Goal: Find specific page/section: Find specific page/section

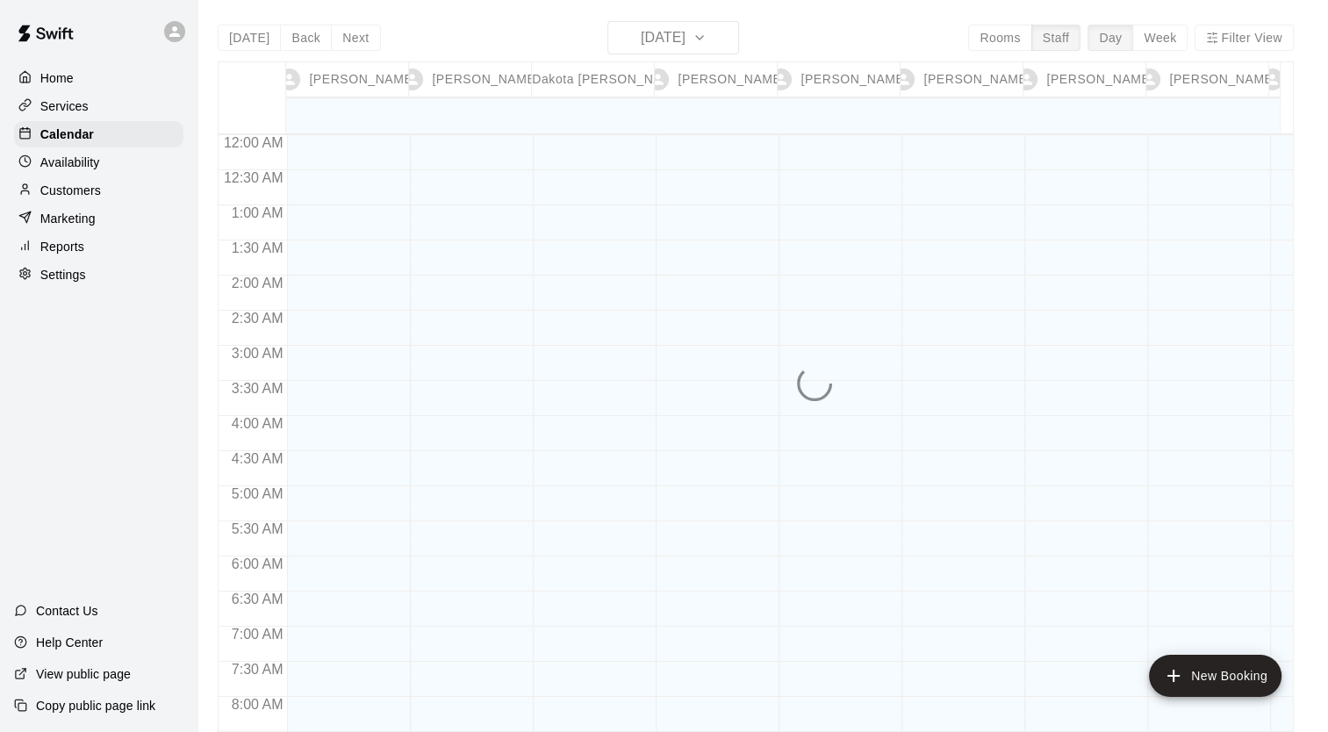
scroll to position [849, 0]
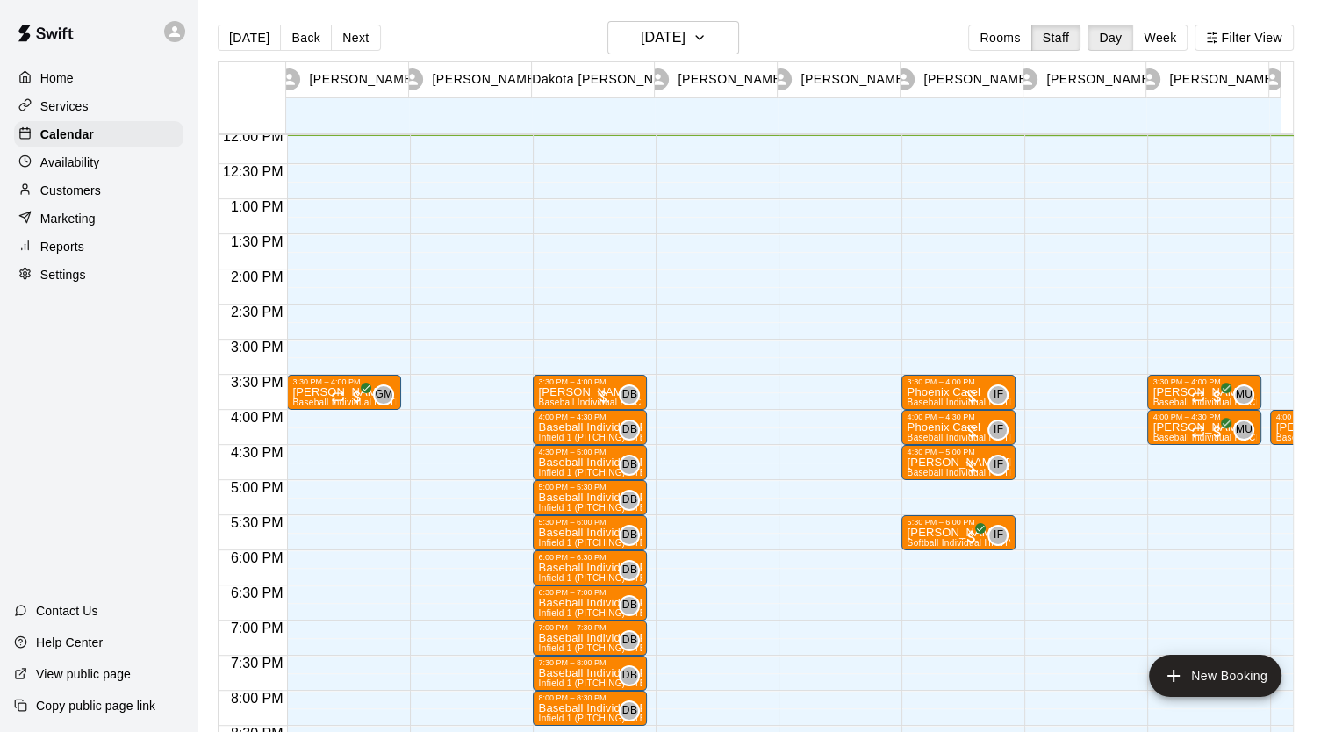
click at [86, 83] on div "Home" at bounding box center [98, 78] width 169 height 26
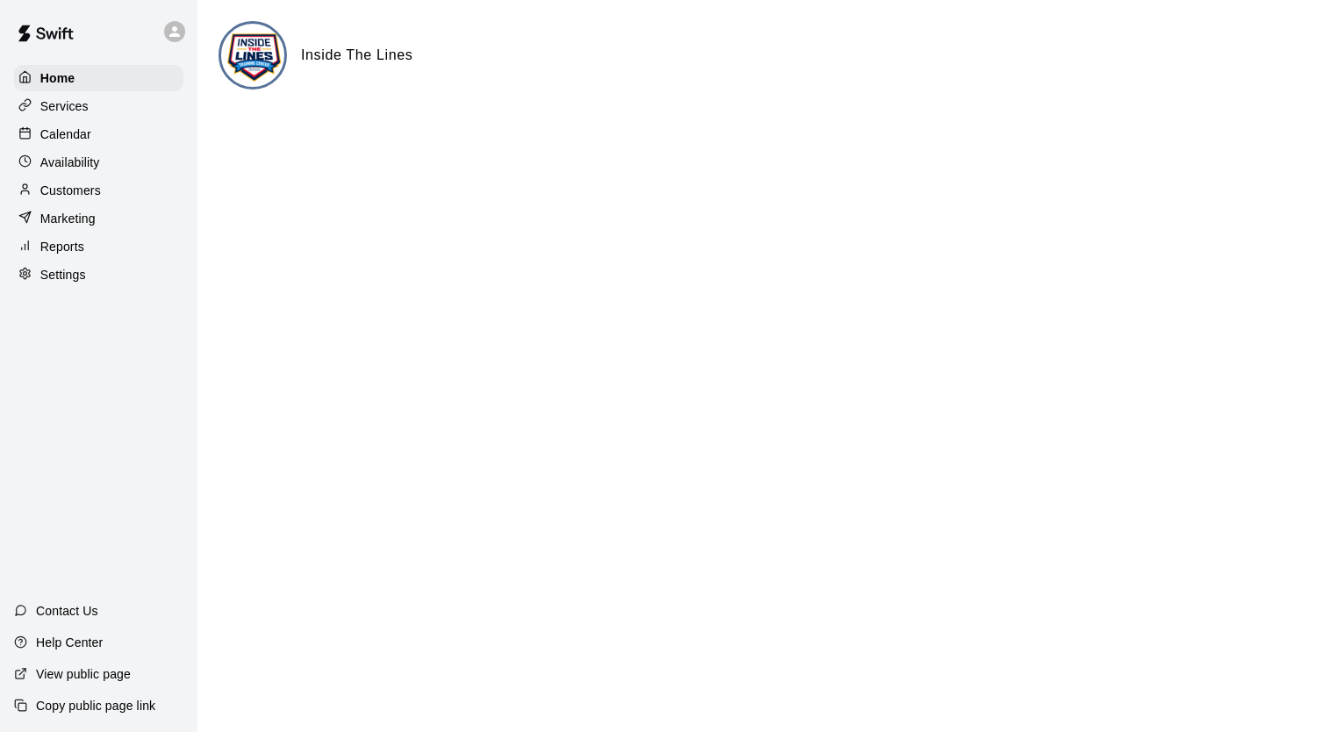
click at [90, 118] on div "Services" at bounding box center [98, 106] width 169 height 26
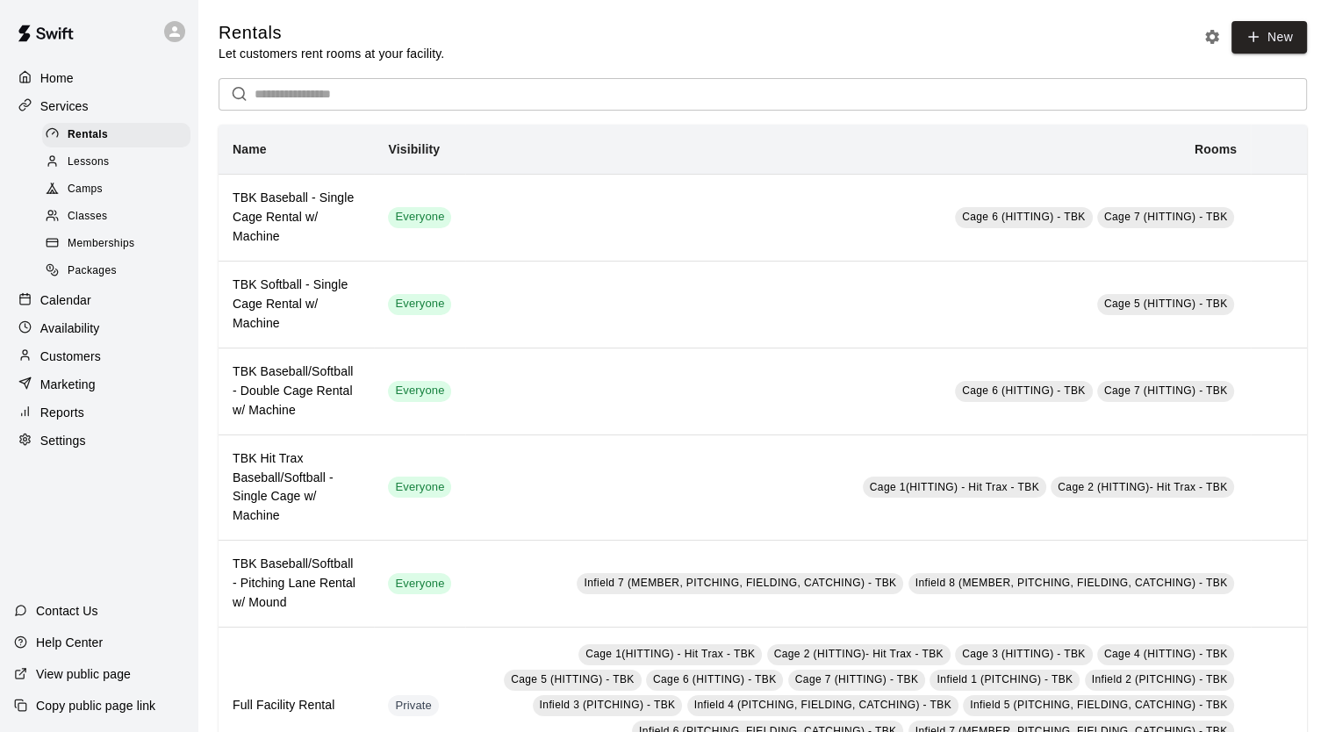
click at [114, 190] on div "Camps" at bounding box center [116, 189] width 148 height 25
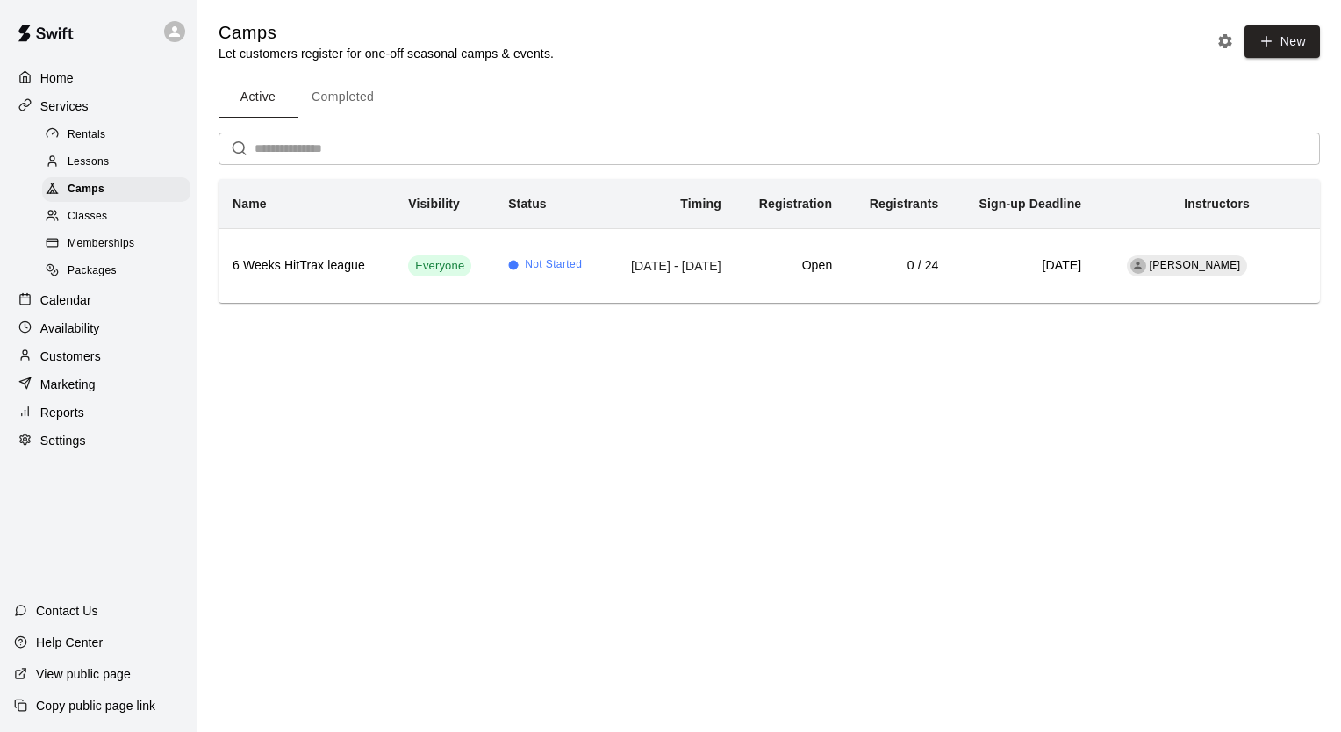
click at [130, 229] on div "Classes" at bounding box center [116, 217] width 148 height 25
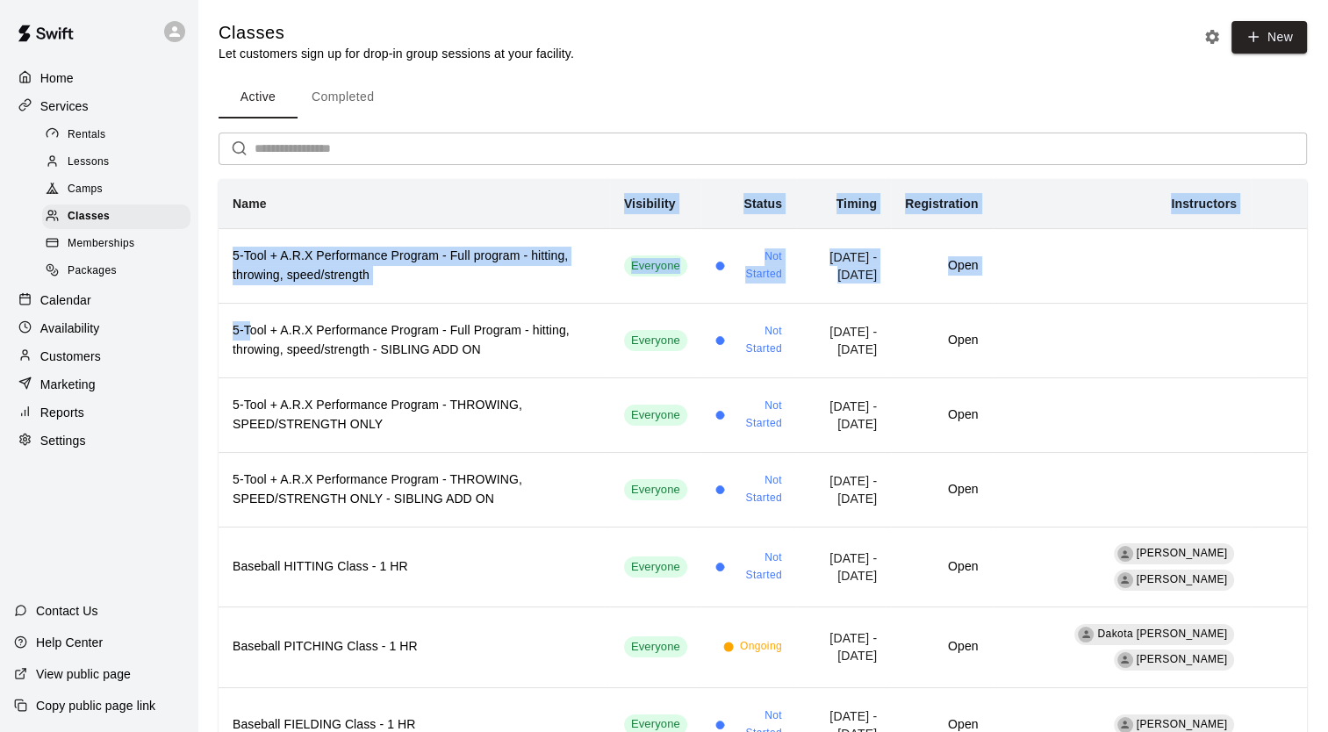
drag, startPoint x: 250, startPoint y: 323, endPoint x: 328, endPoint y: 205, distance: 141.9
click at [328, 205] on table "Name Visibility Status Timing Registration Instructors 5-Tool + A.R.X Performan…" at bounding box center [763, 657] width 1089 height 956
click at [328, 205] on th "Name" at bounding box center [415, 204] width 392 height 50
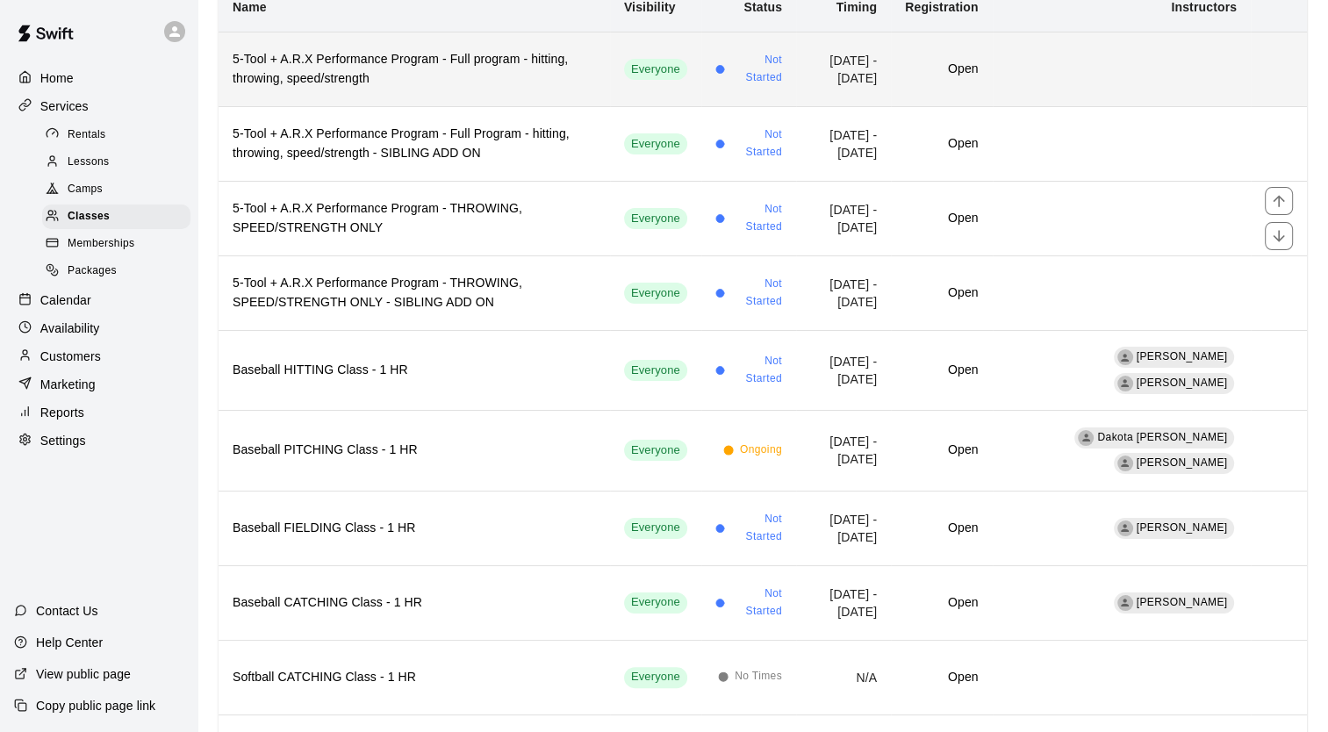
scroll to position [198, 0]
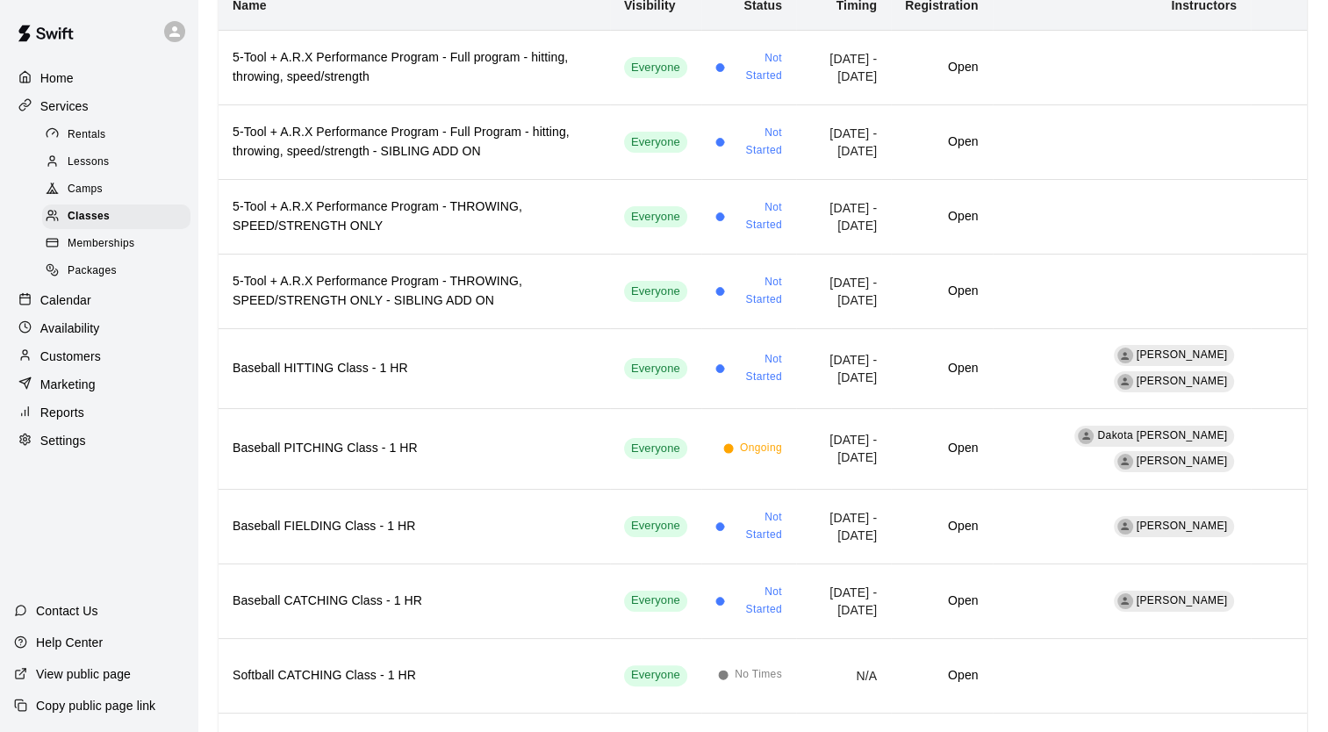
click at [96, 253] on span "Memberships" at bounding box center [101, 244] width 67 height 18
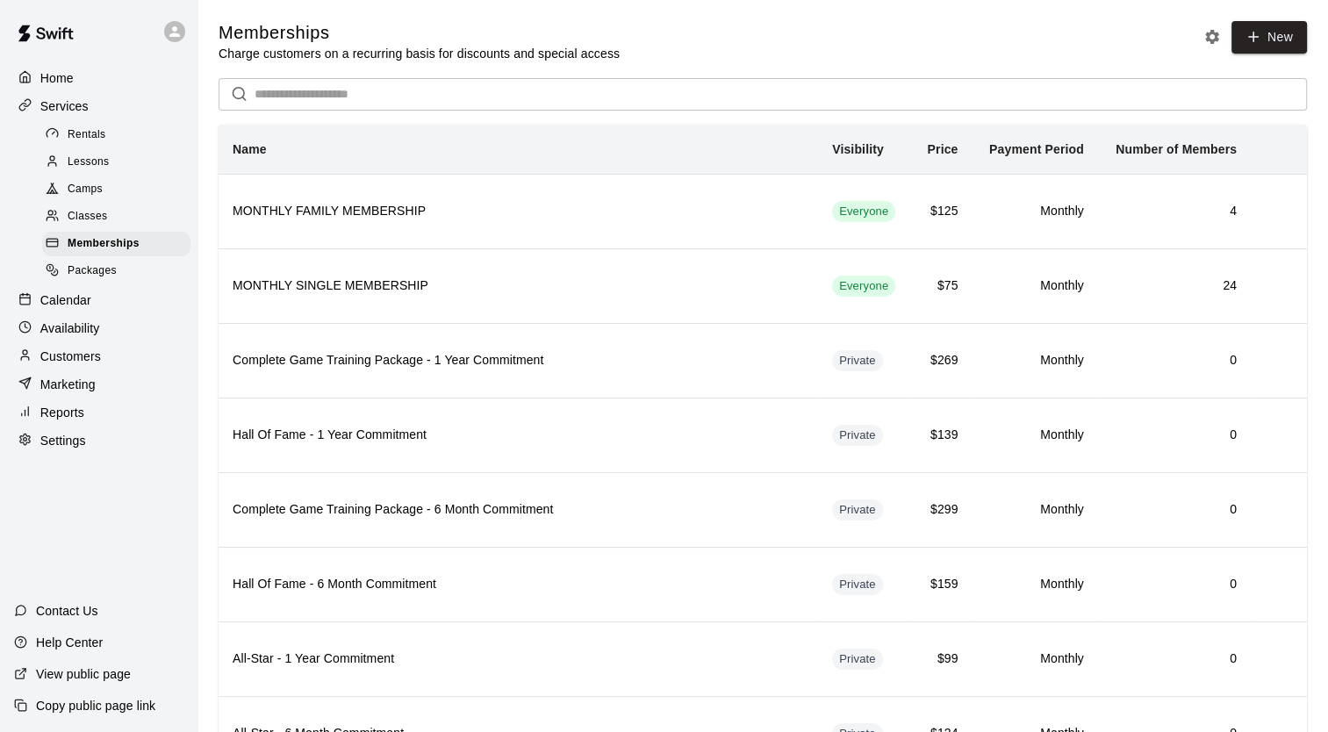
click at [91, 213] on div "Classes" at bounding box center [116, 217] width 148 height 25
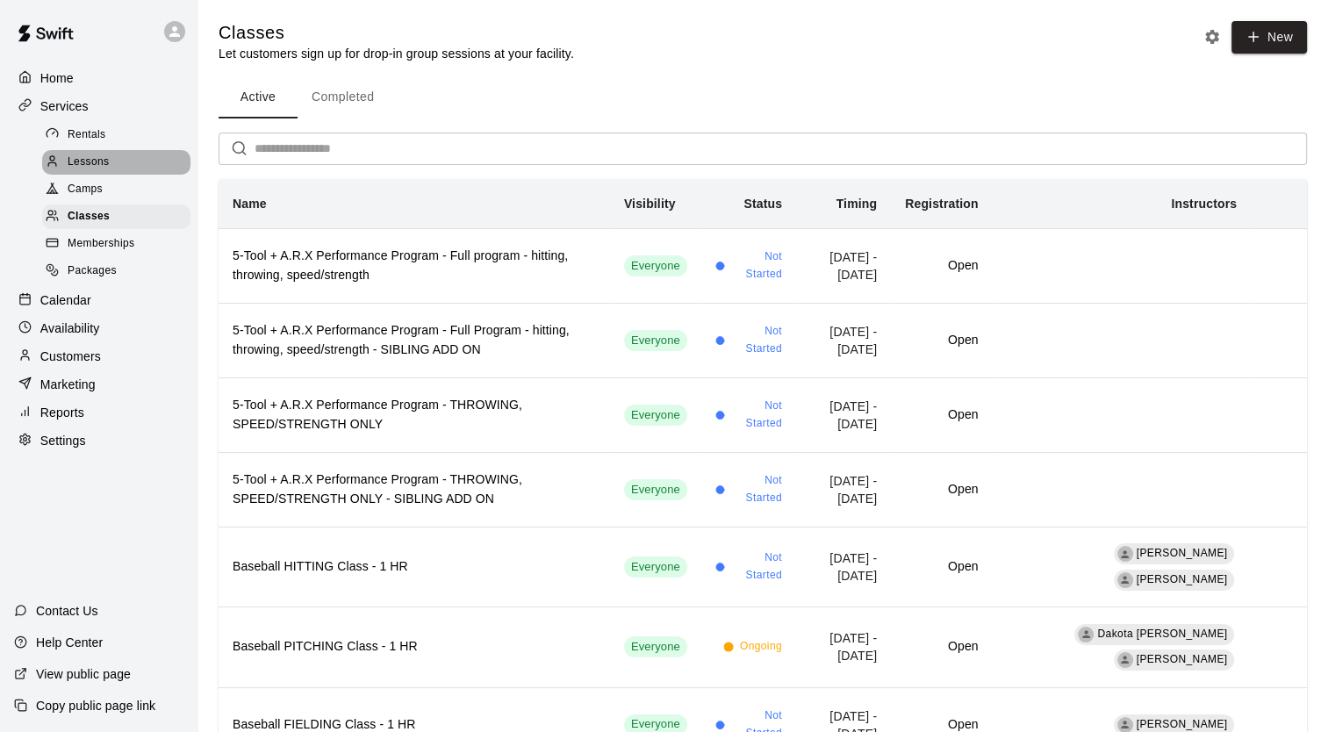
click at [102, 166] on span "Lessons" at bounding box center [89, 163] width 42 height 18
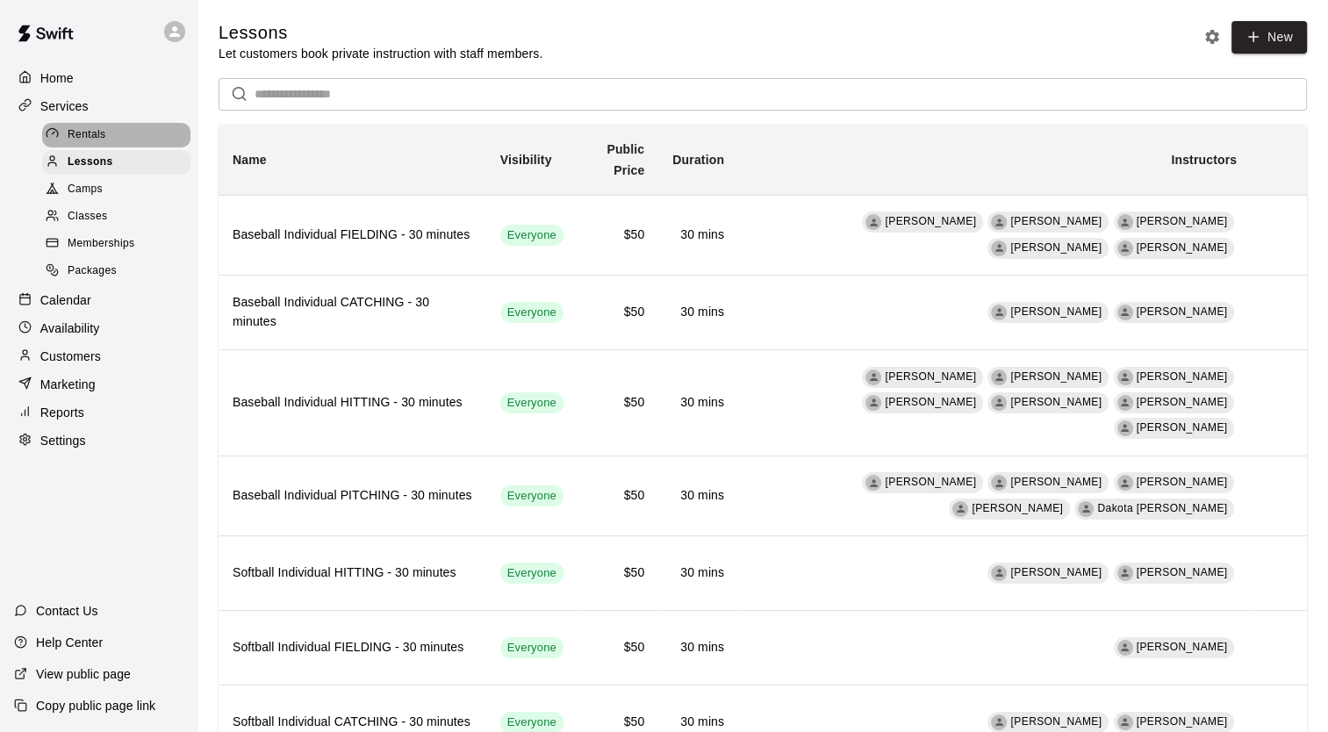
click at [113, 131] on div "Rentals" at bounding box center [116, 135] width 148 height 25
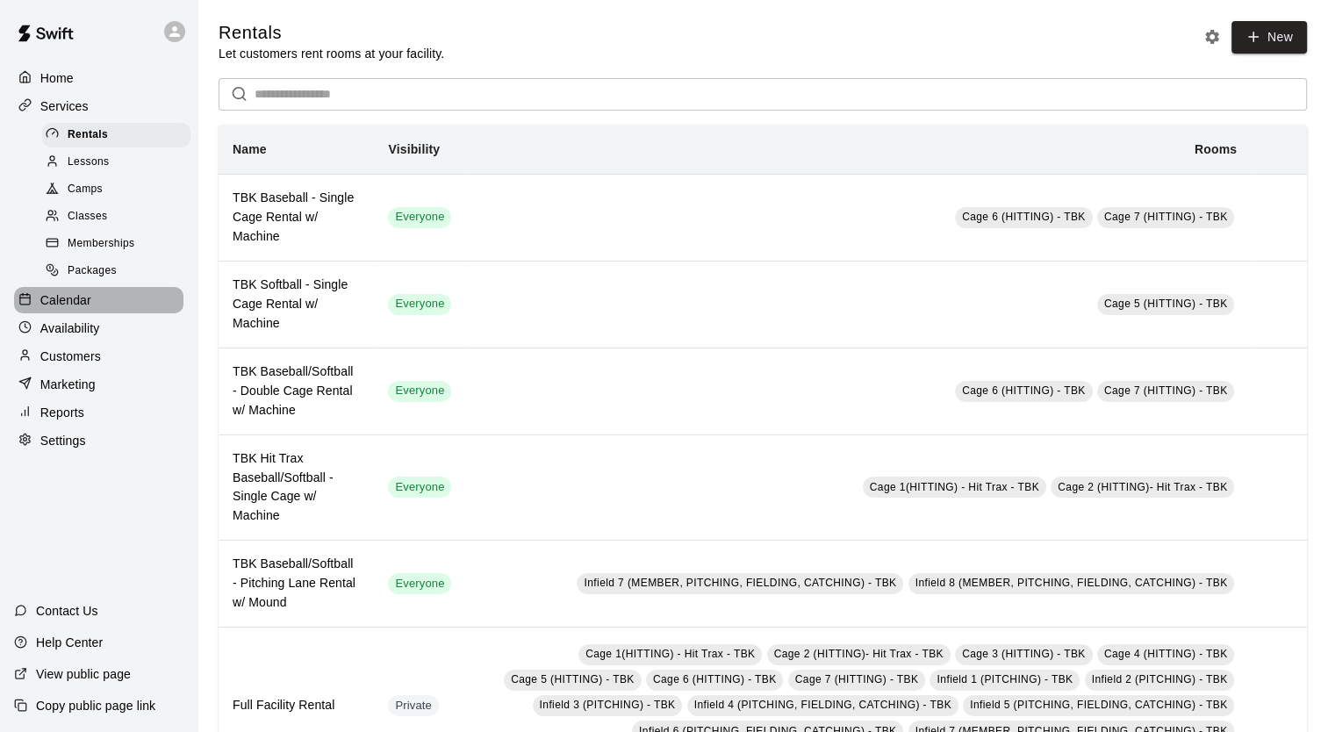
click at [77, 305] on p "Calendar" at bounding box center [65, 300] width 51 height 18
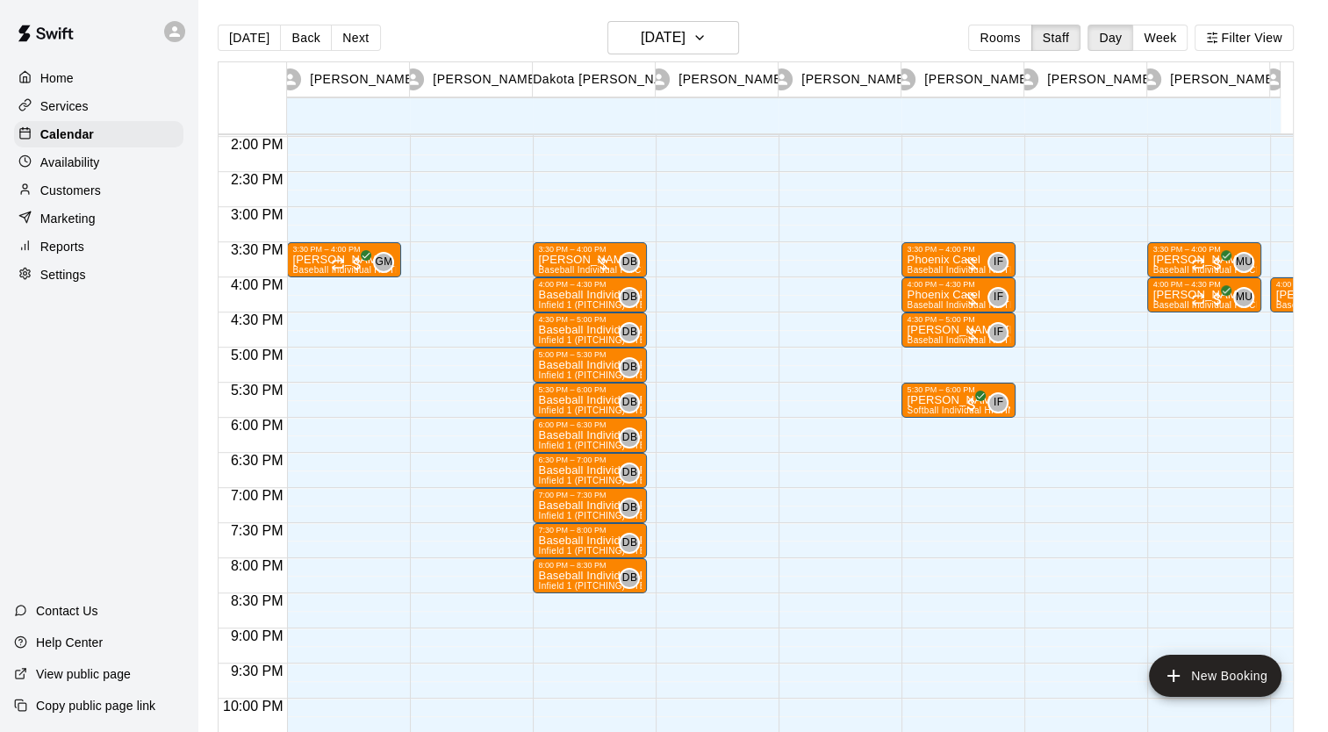
scroll to position [981, 0]
click at [103, 158] on div "Availability" at bounding box center [98, 162] width 169 height 26
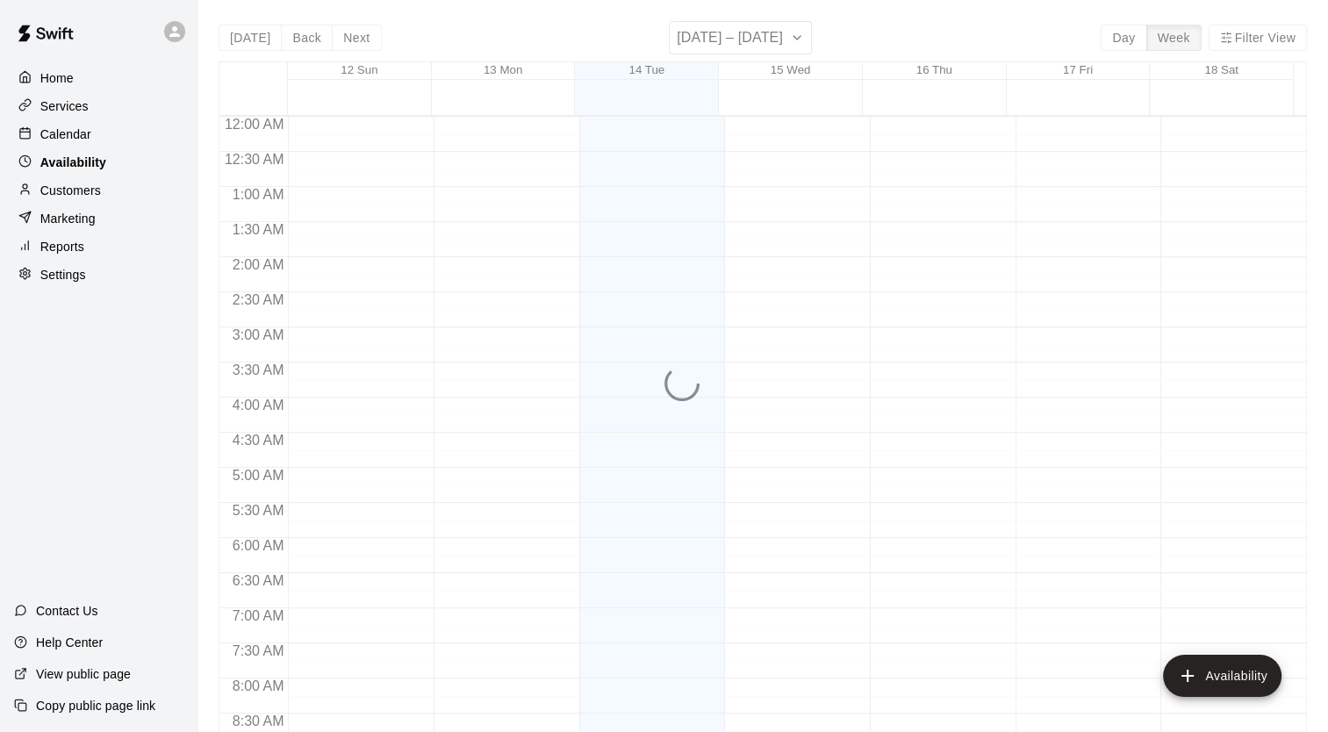
scroll to position [850, 0]
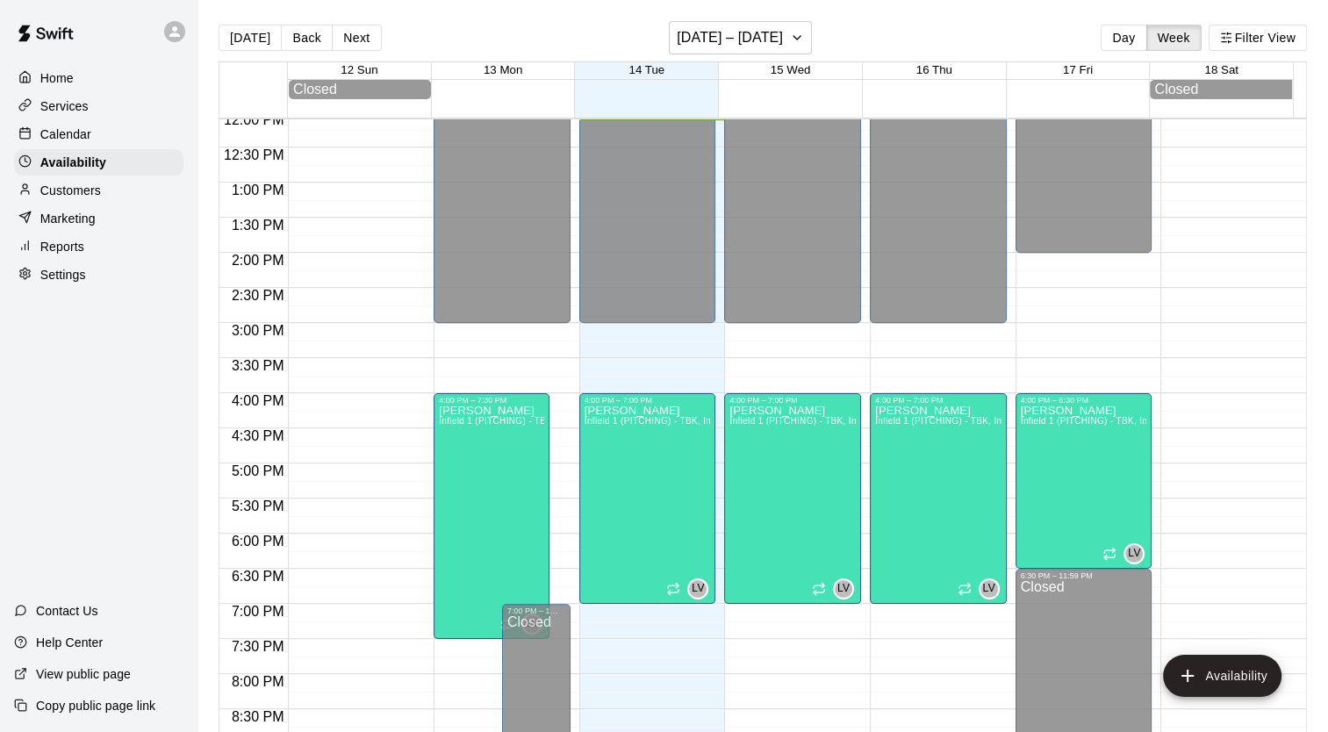
click at [93, 126] on div "Calendar" at bounding box center [98, 134] width 169 height 26
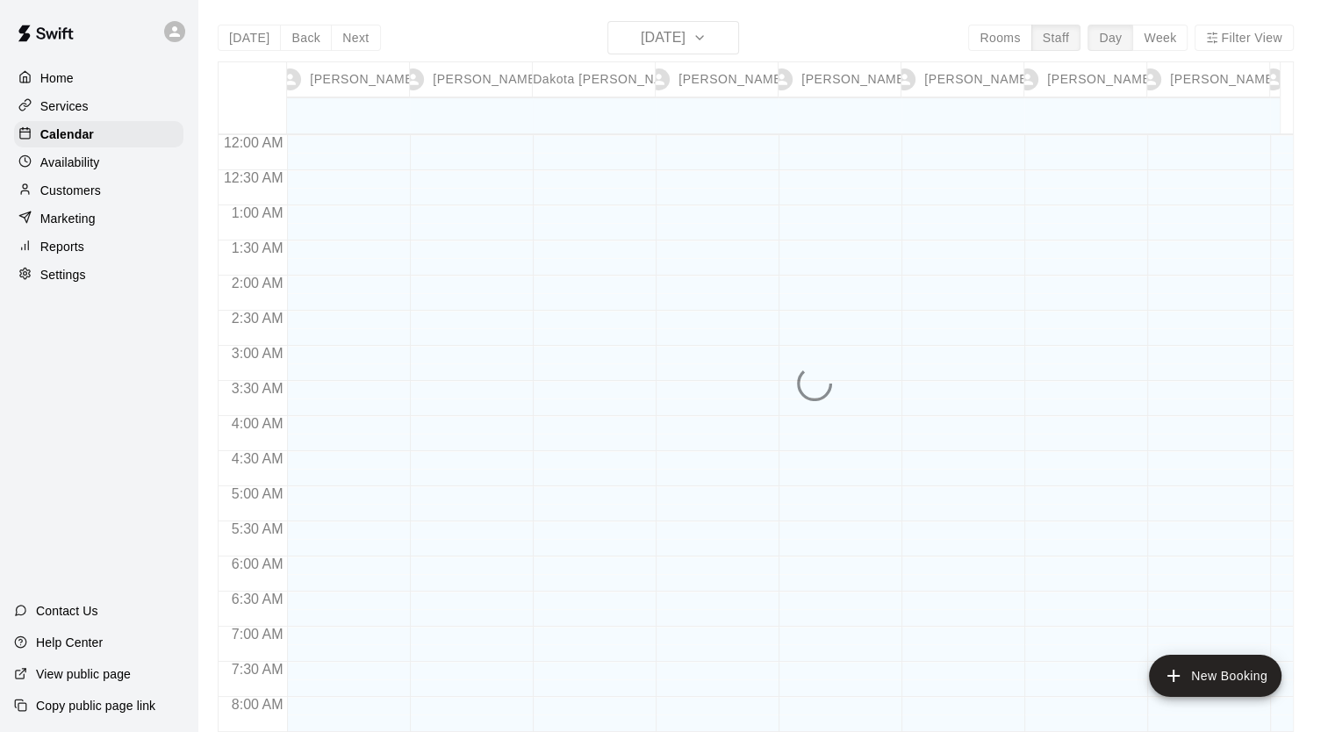
scroll to position [850, 0]
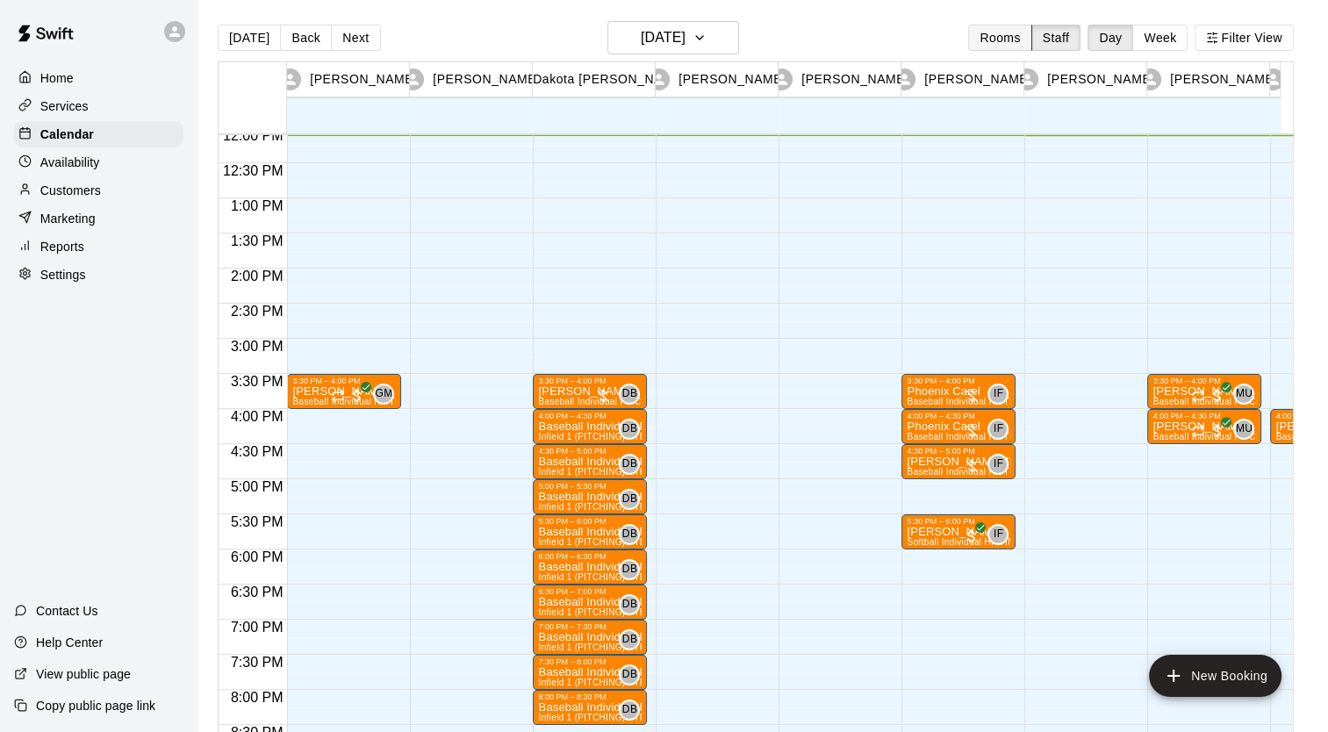
click at [759, 33] on button "Rooms" at bounding box center [999, 38] width 63 height 26
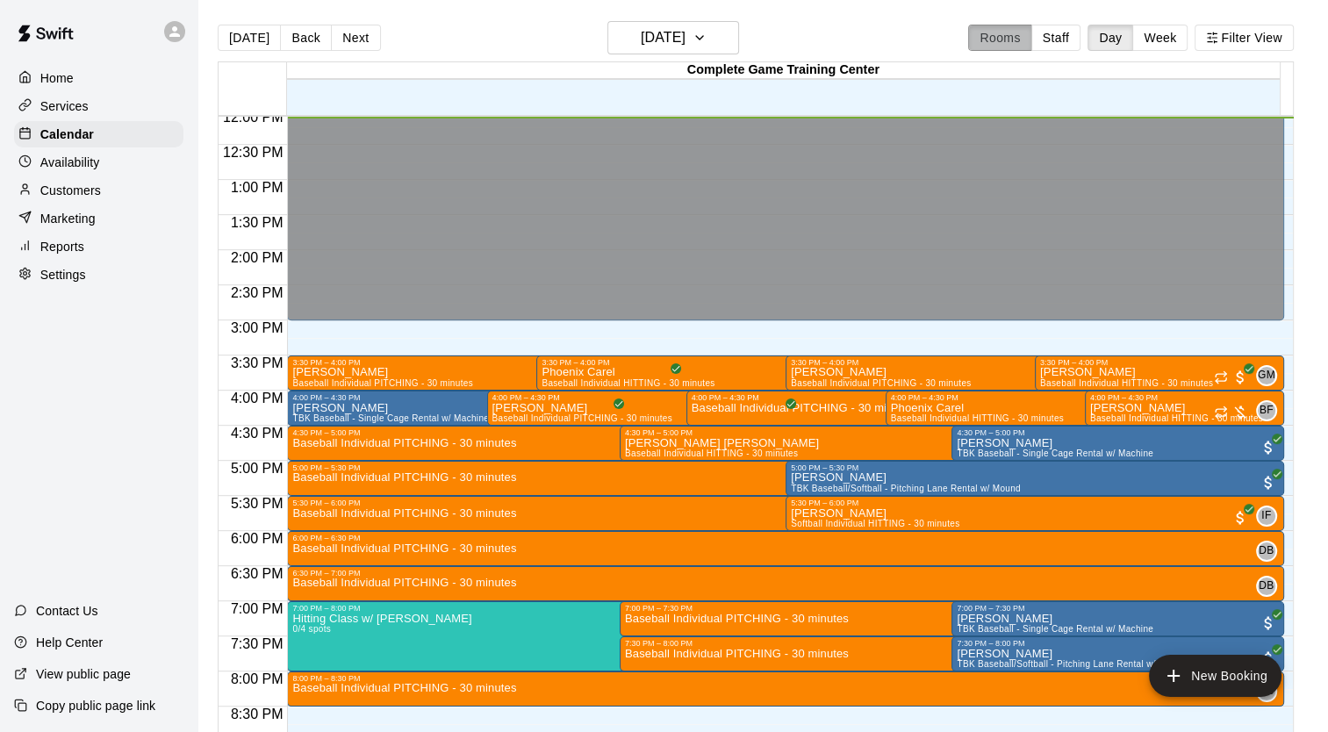
click at [759, 33] on button "Rooms" at bounding box center [999, 38] width 63 height 26
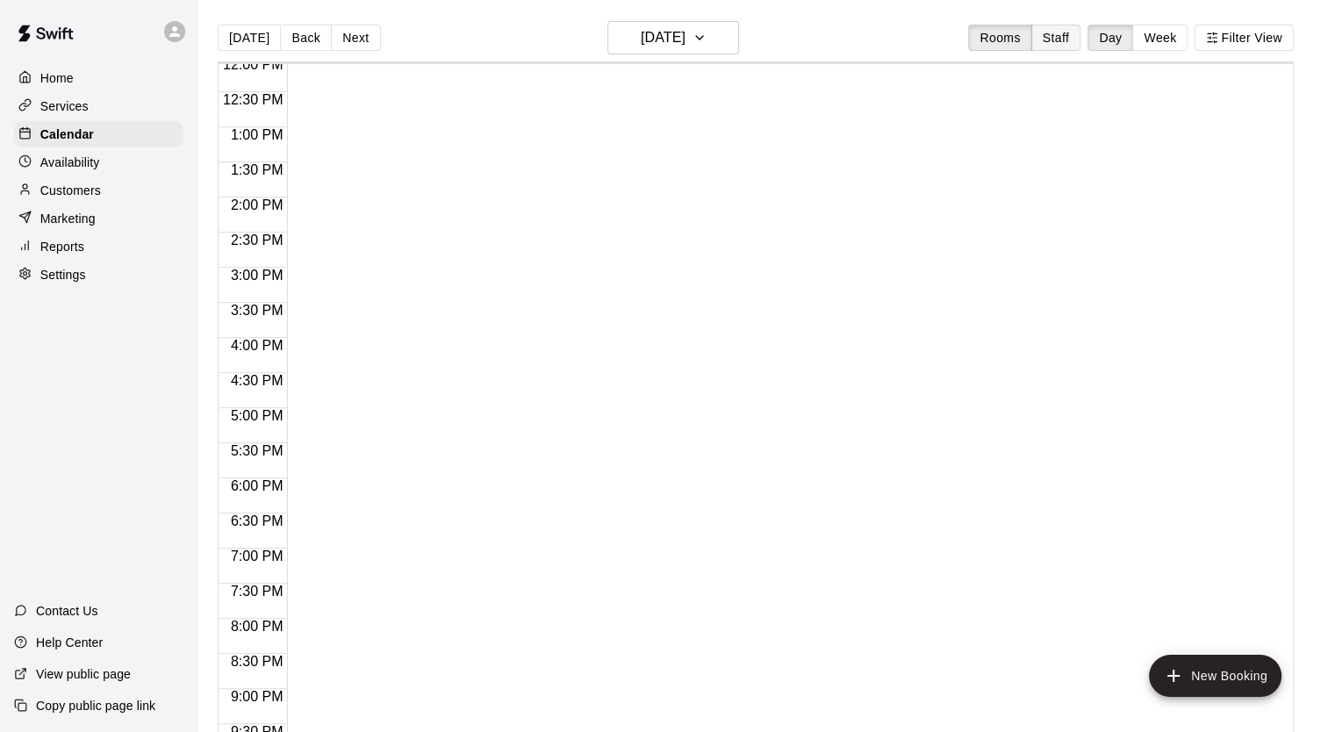
click at [759, 30] on button "Staff" at bounding box center [1056, 38] width 50 height 26
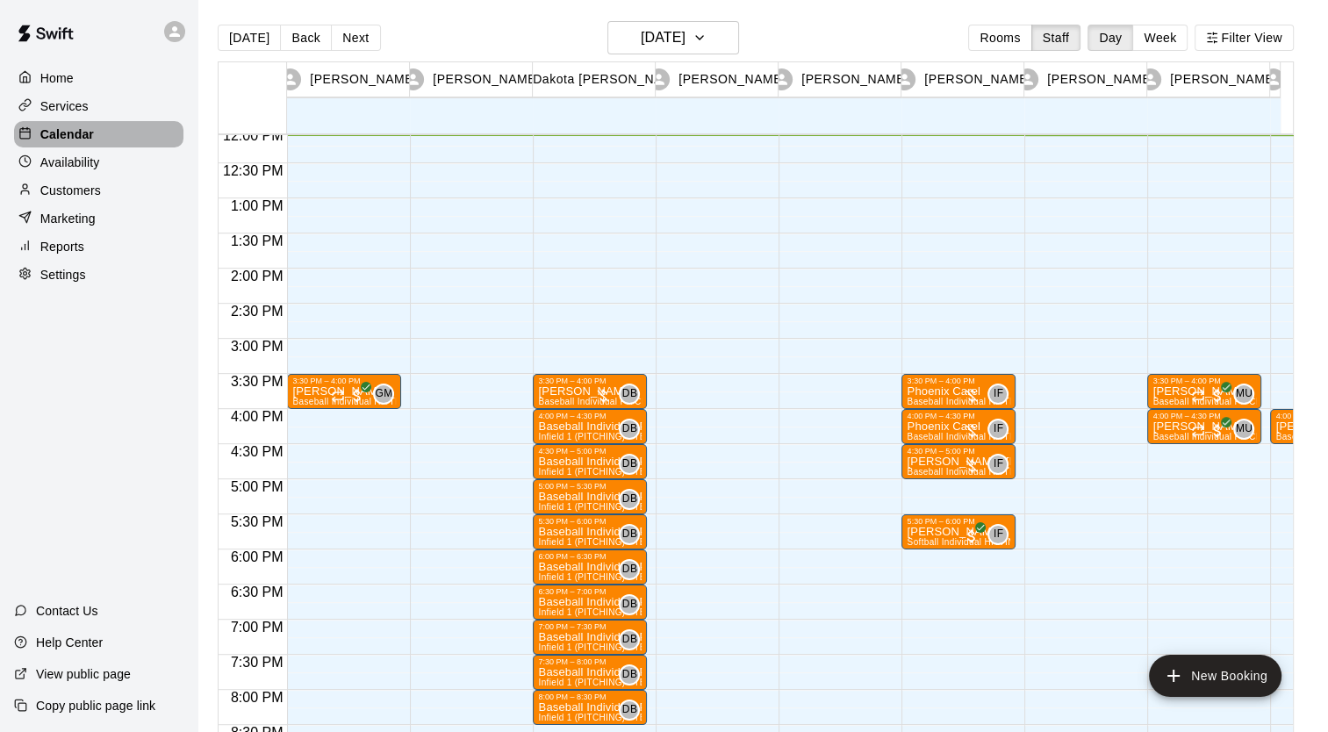
click at [71, 142] on p "Calendar" at bounding box center [67, 135] width 54 height 18
click at [101, 76] on div "Home" at bounding box center [98, 78] width 169 height 26
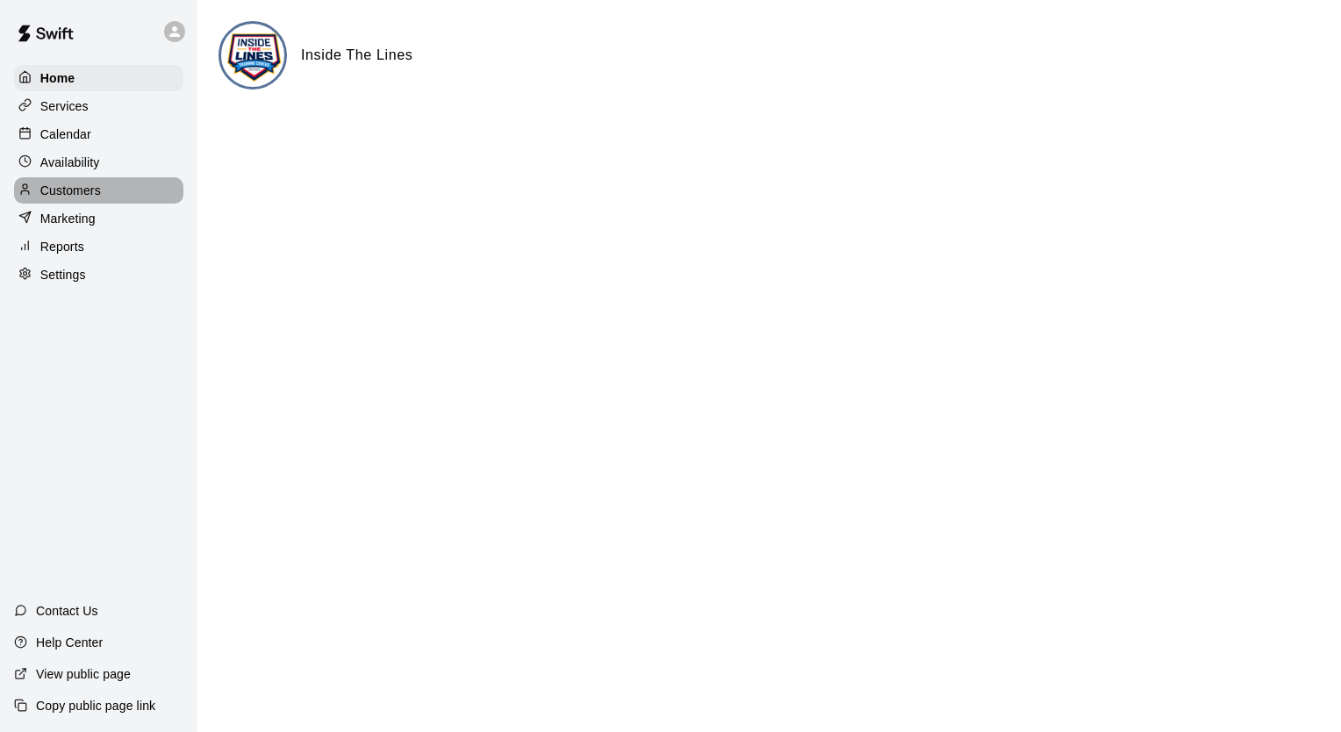
click at [71, 199] on p "Customers" at bounding box center [70, 191] width 61 height 18
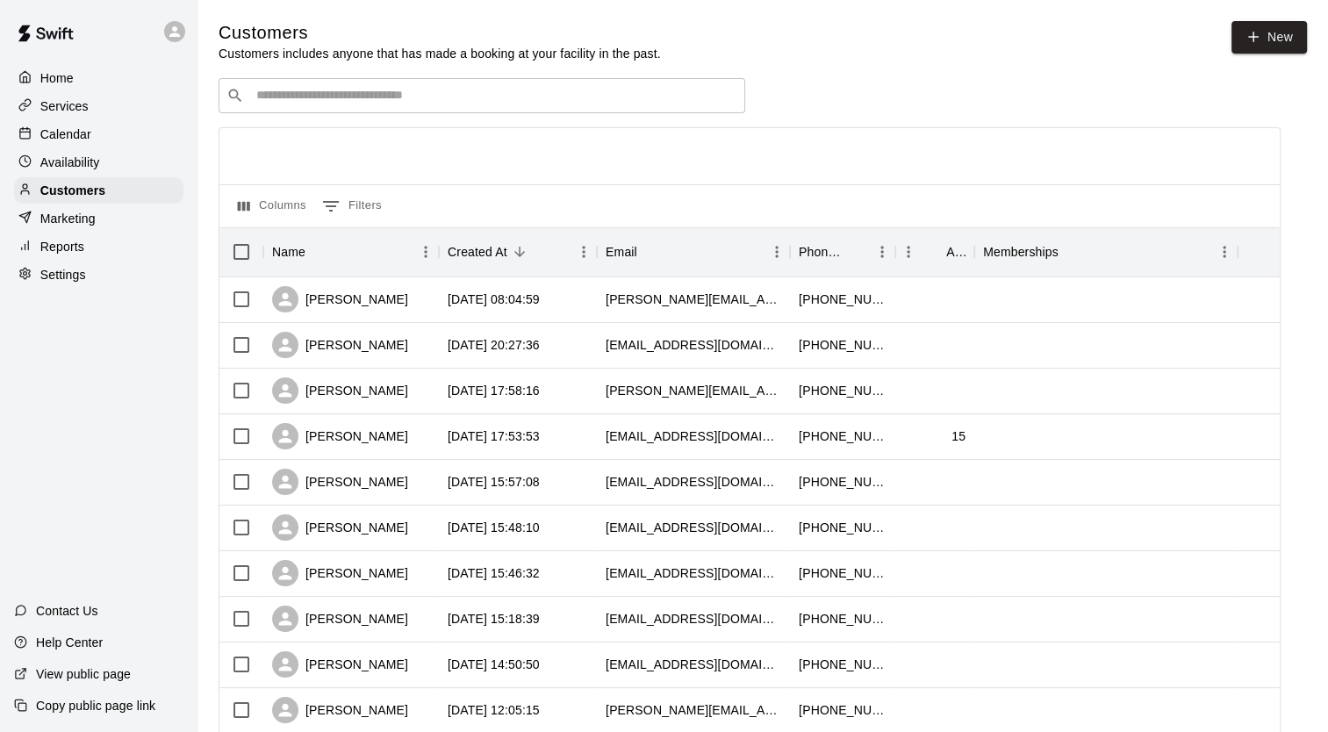
click at [102, 160] on div "Availability" at bounding box center [98, 162] width 169 height 26
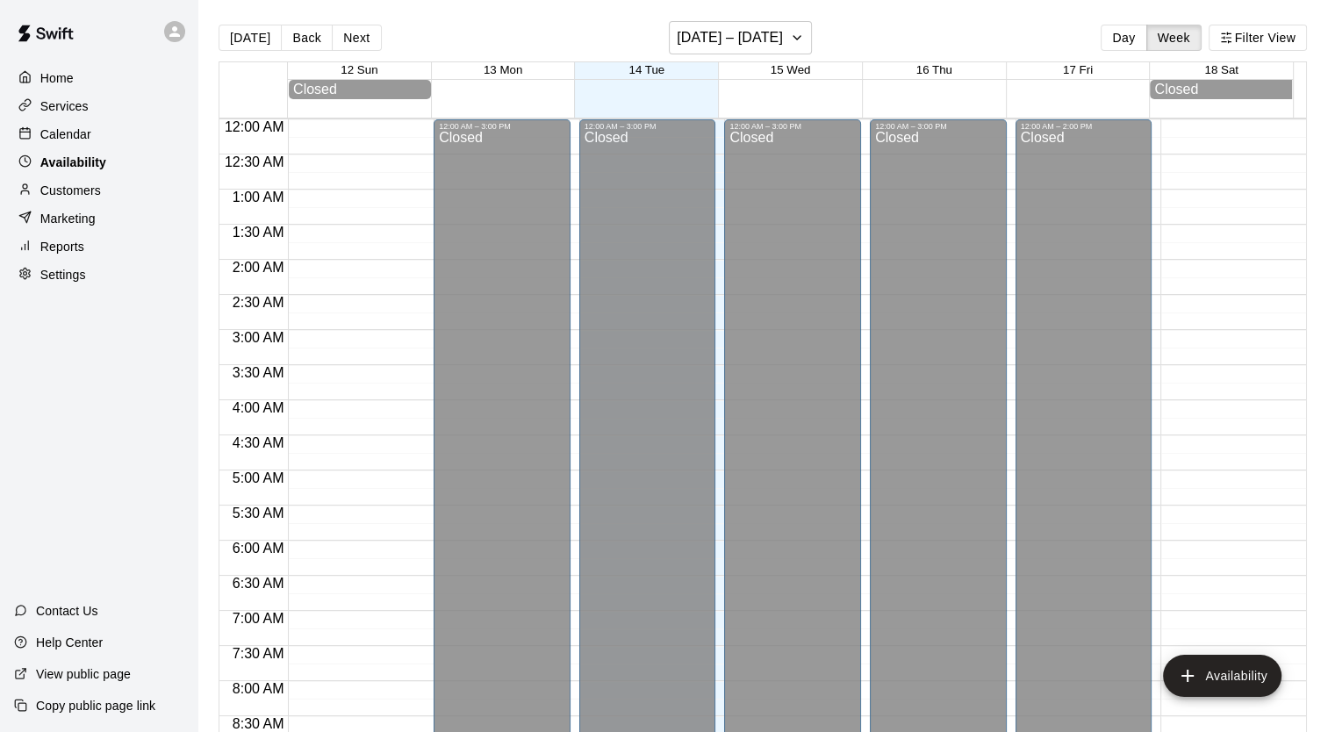
scroll to position [851, 0]
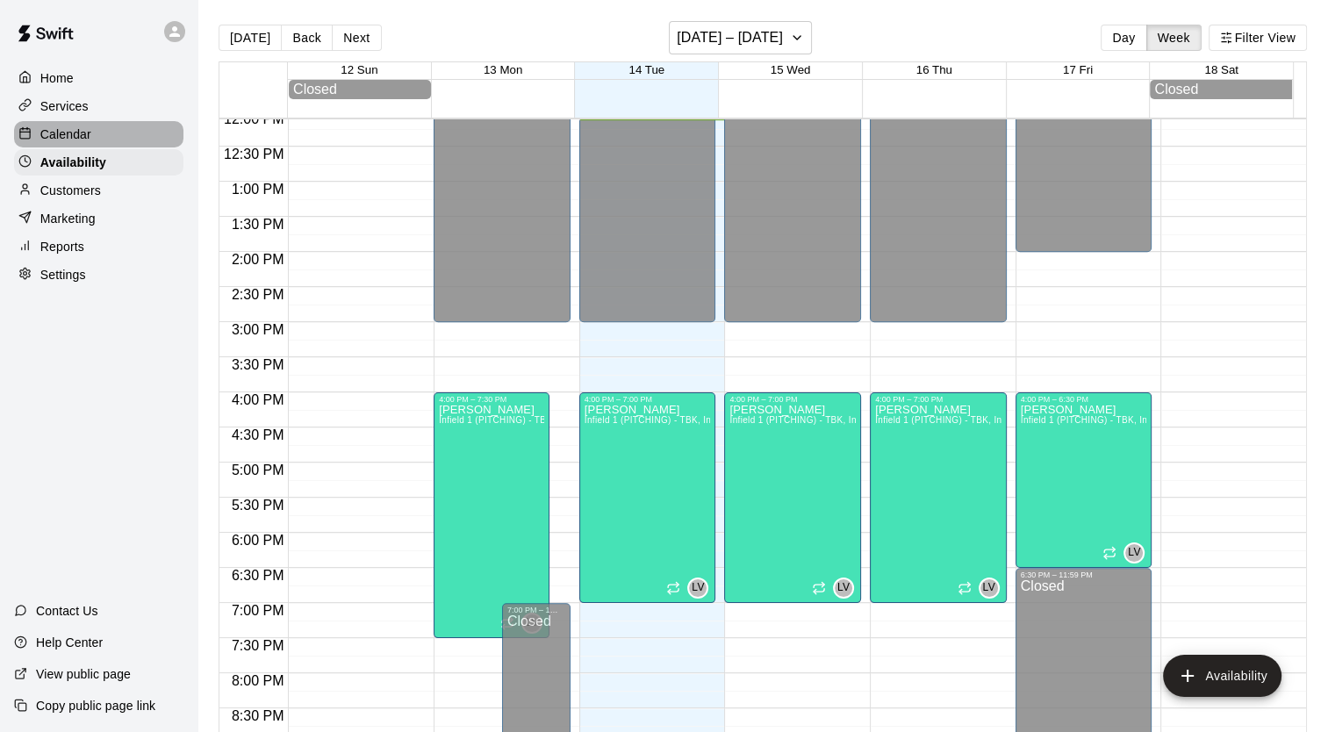
click at [112, 147] on div "Calendar" at bounding box center [98, 134] width 169 height 26
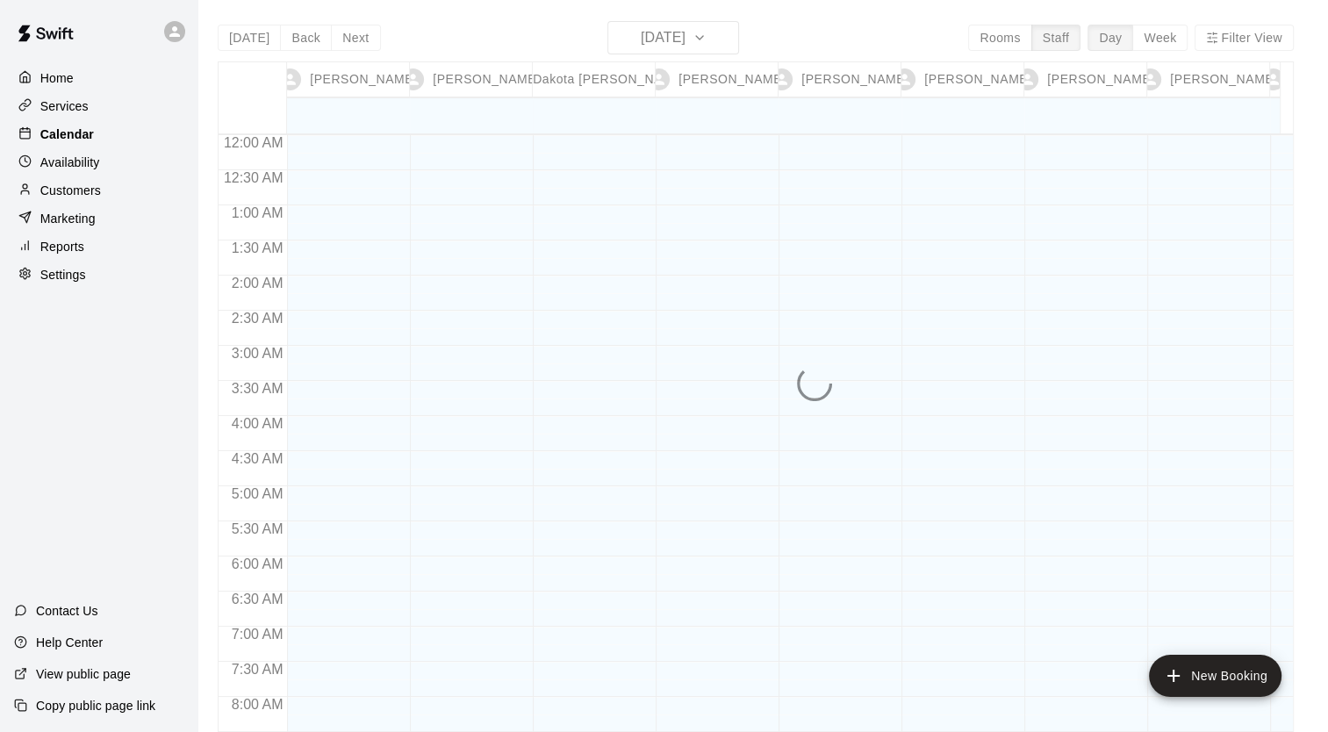
scroll to position [851, 0]
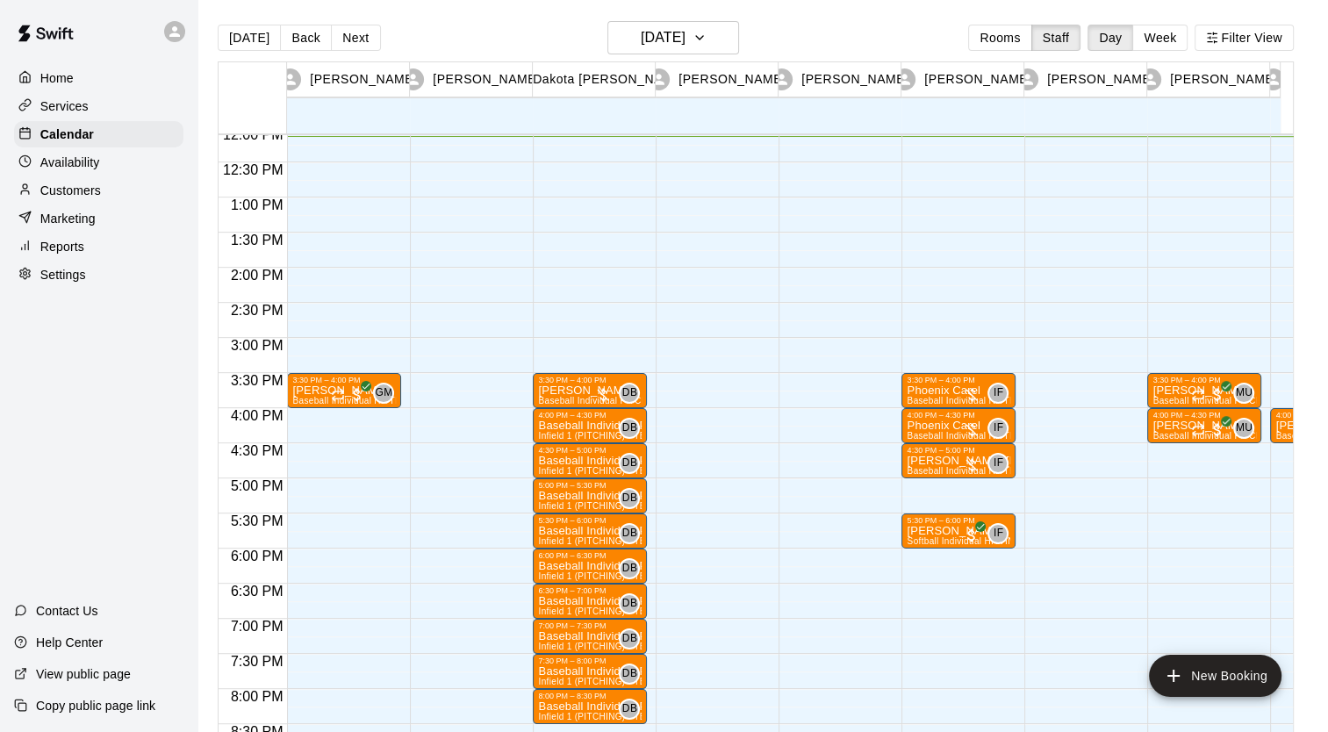
click at [112, 115] on div "Services" at bounding box center [98, 106] width 169 height 26
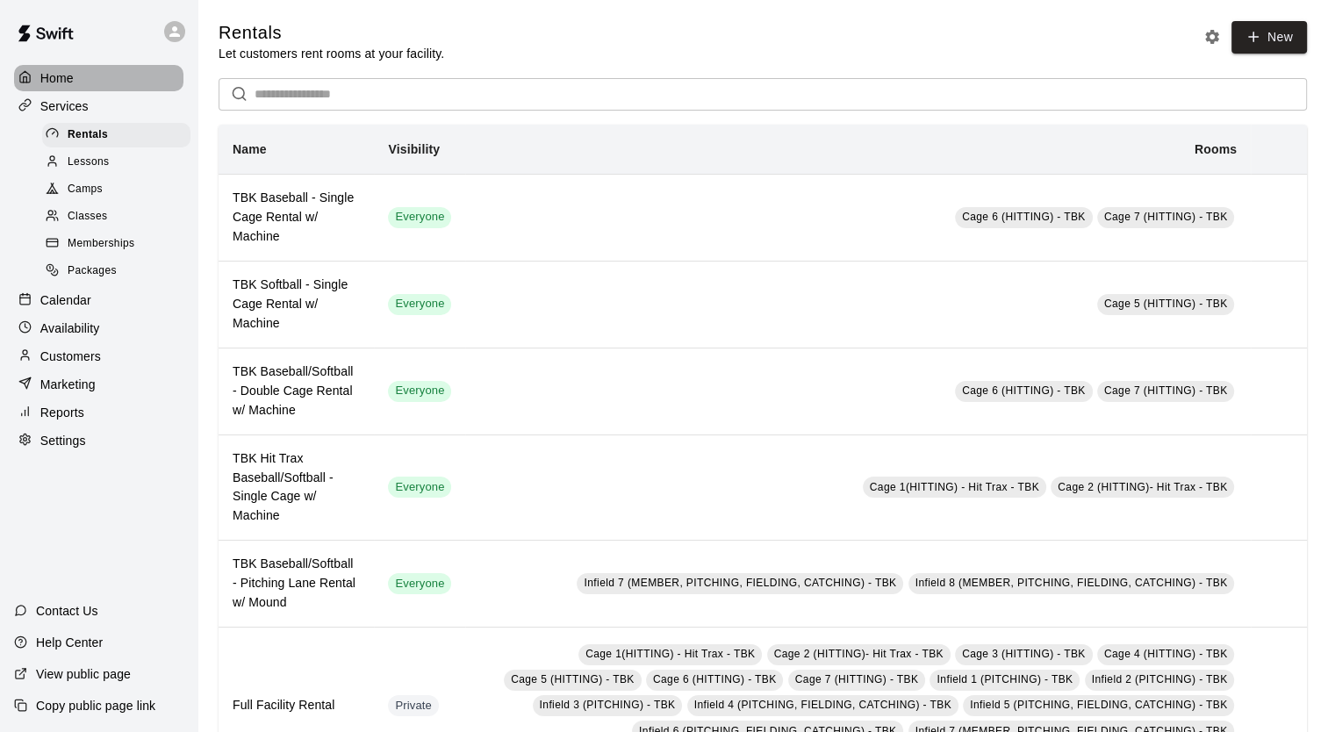
click at [109, 75] on div "Home" at bounding box center [98, 78] width 169 height 26
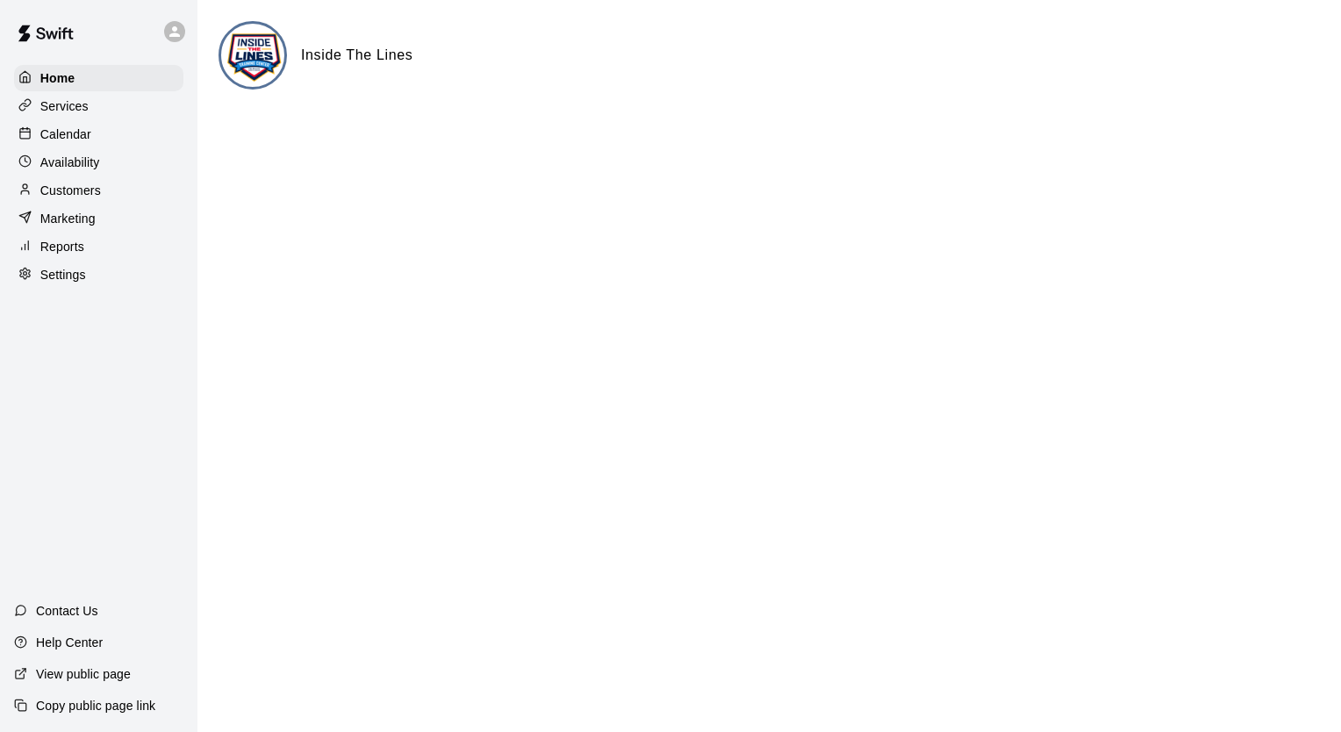
click at [131, 133] on div "Calendar" at bounding box center [98, 134] width 169 height 26
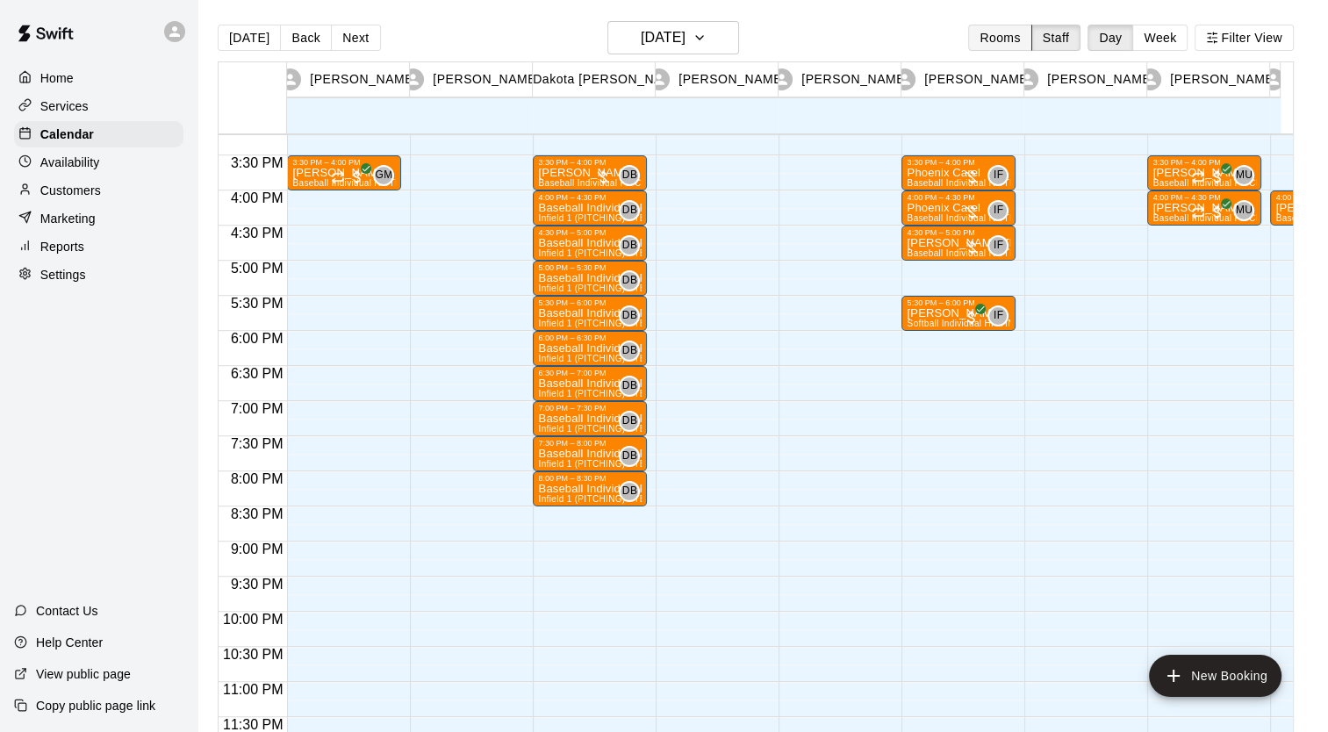
click at [759, 27] on button "Rooms" at bounding box center [999, 38] width 63 height 26
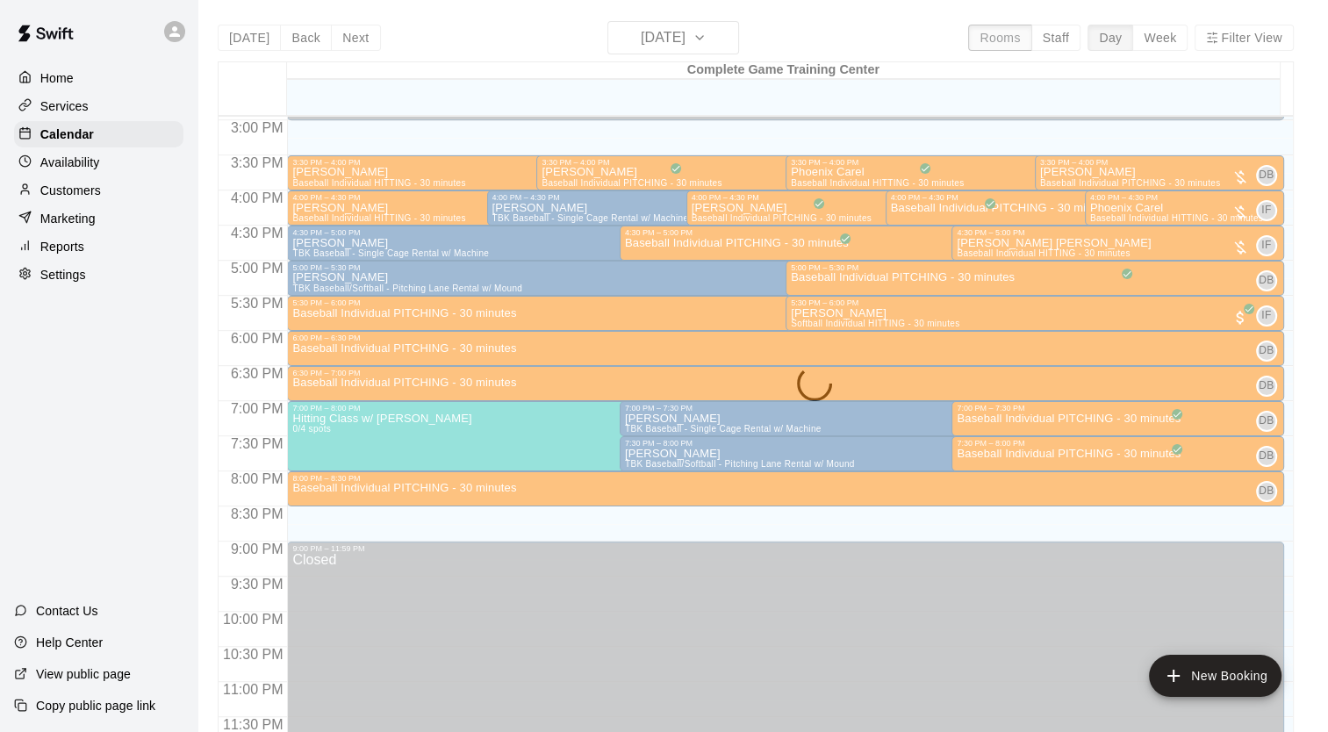
scroll to position [996, 0]
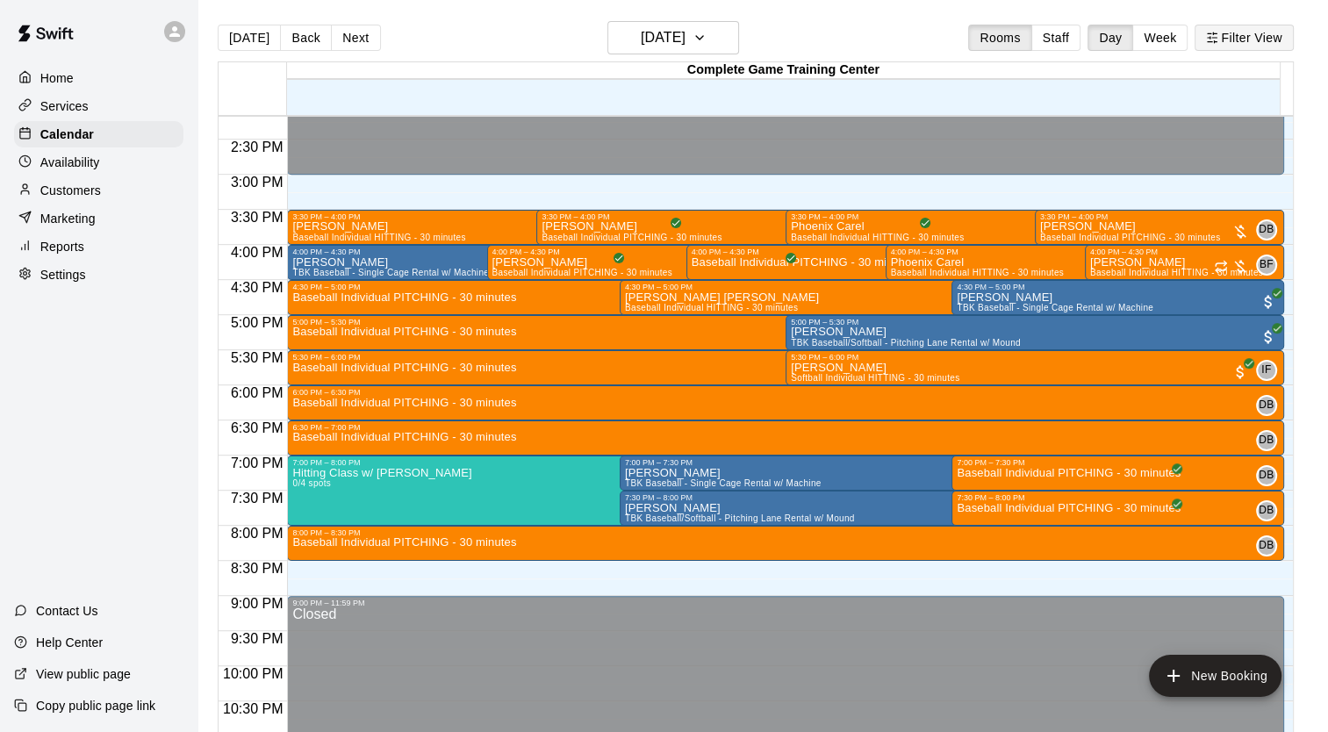
click at [759, 33] on button "Filter View" at bounding box center [1244, 38] width 98 height 26
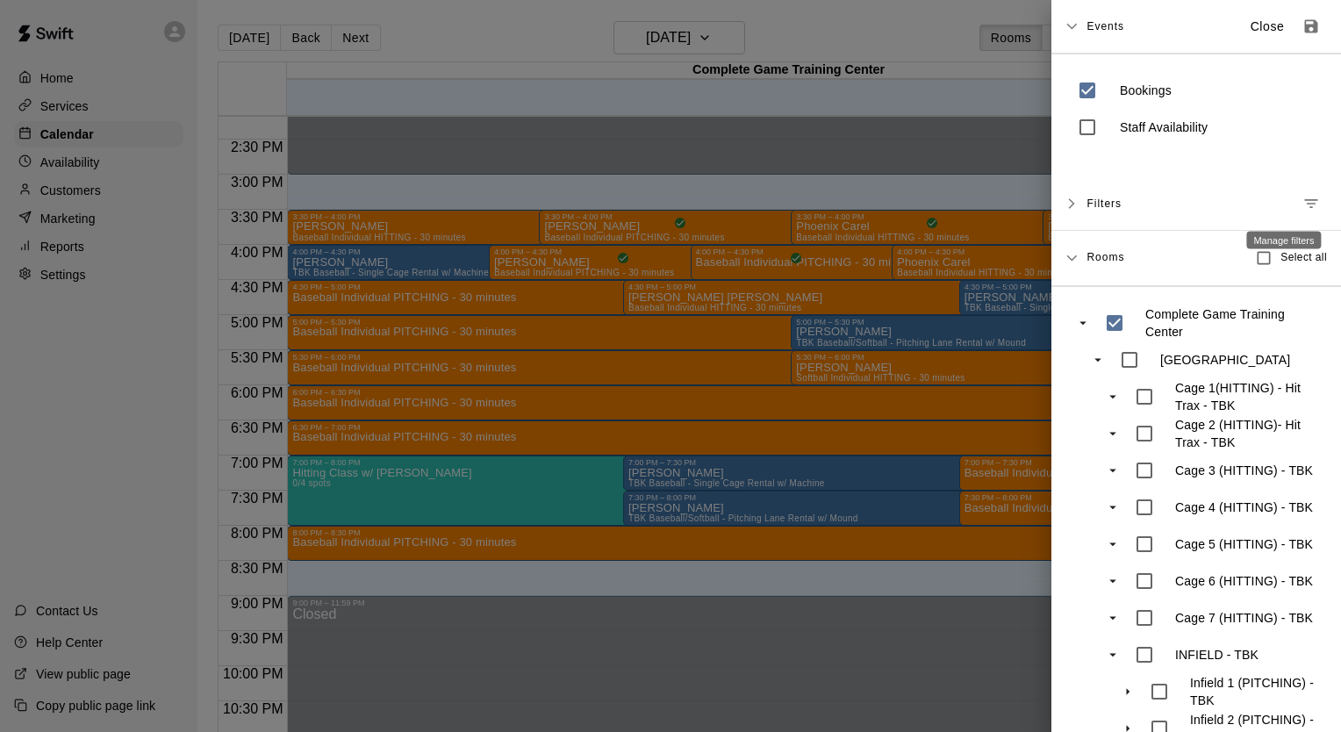
click at [759, 205] on icon "Manage filters" at bounding box center [1312, 204] width 18 height 18
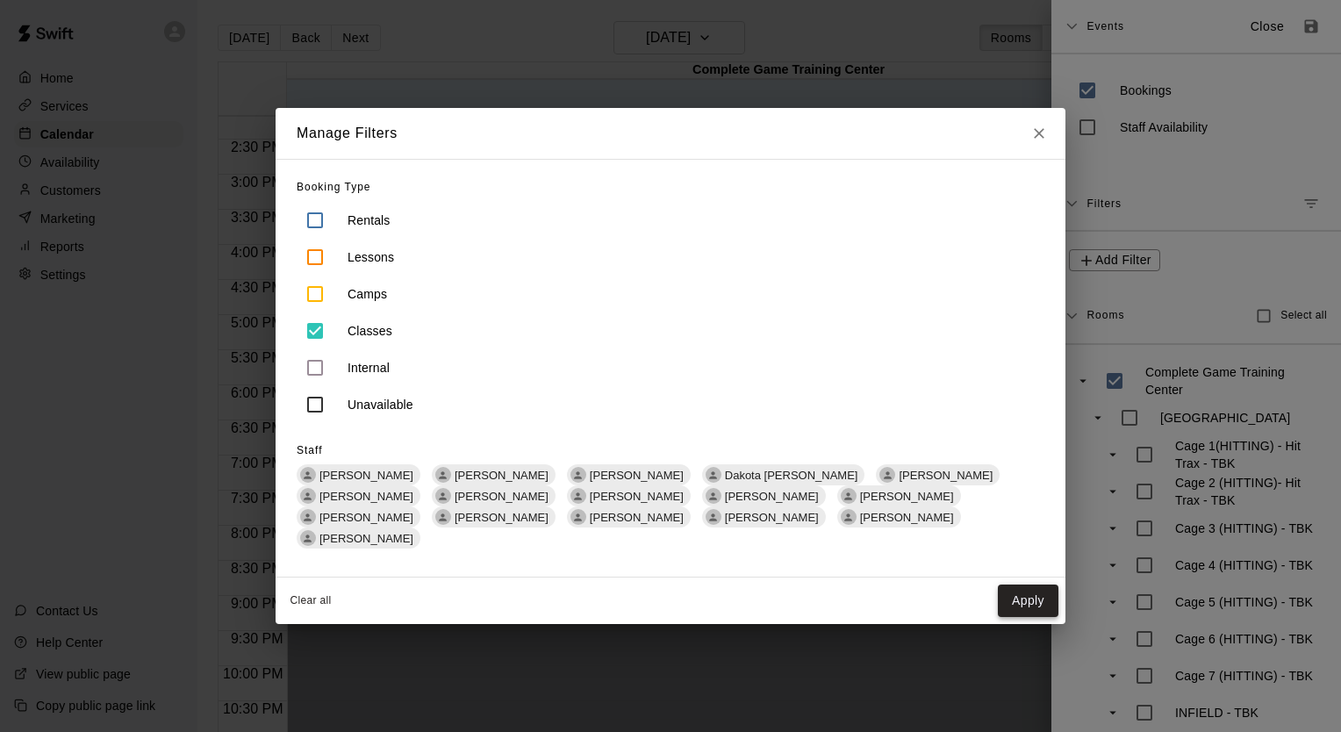
click at [759, 593] on button "Apply" at bounding box center [1028, 601] width 61 height 32
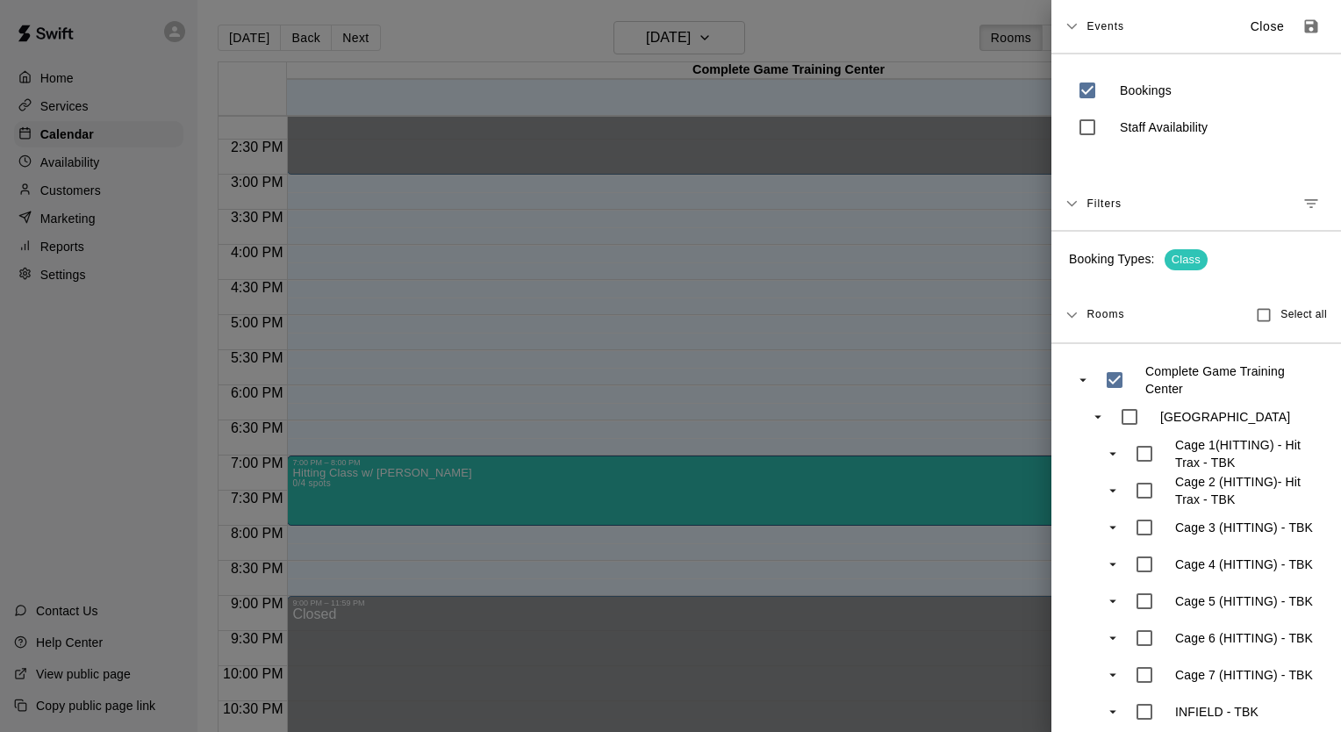
click at [759, 402] on div at bounding box center [670, 366] width 1341 height 732
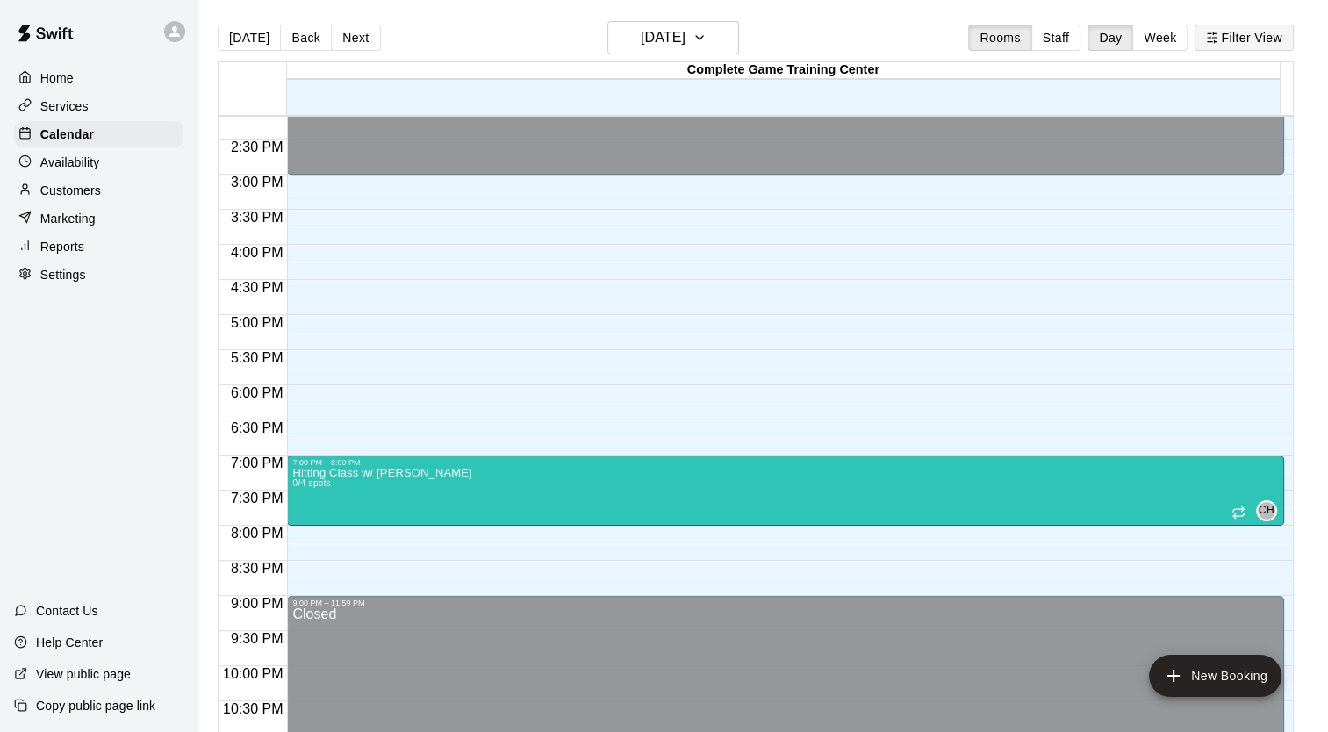
click at [759, 42] on button "Filter View" at bounding box center [1244, 38] width 98 height 26
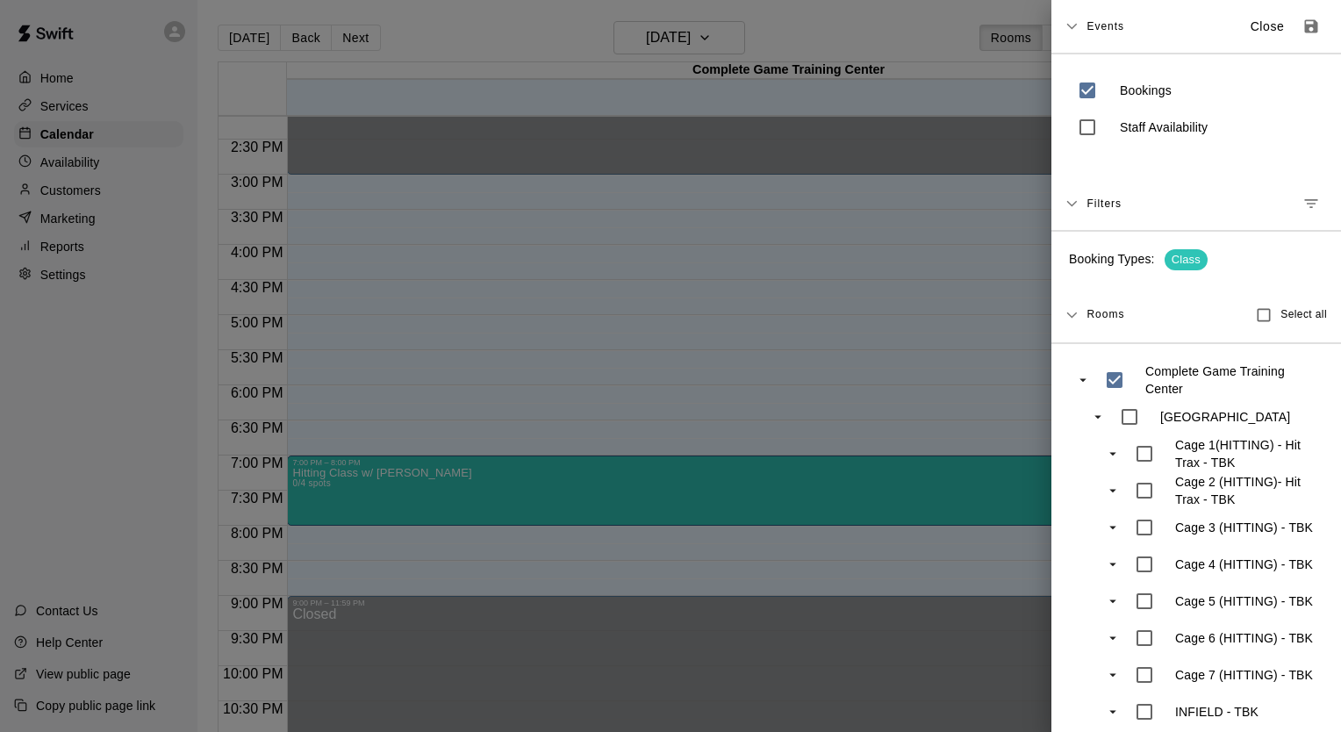
click at [759, 211] on div "Filters" at bounding box center [1197, 204] width 290 height 54
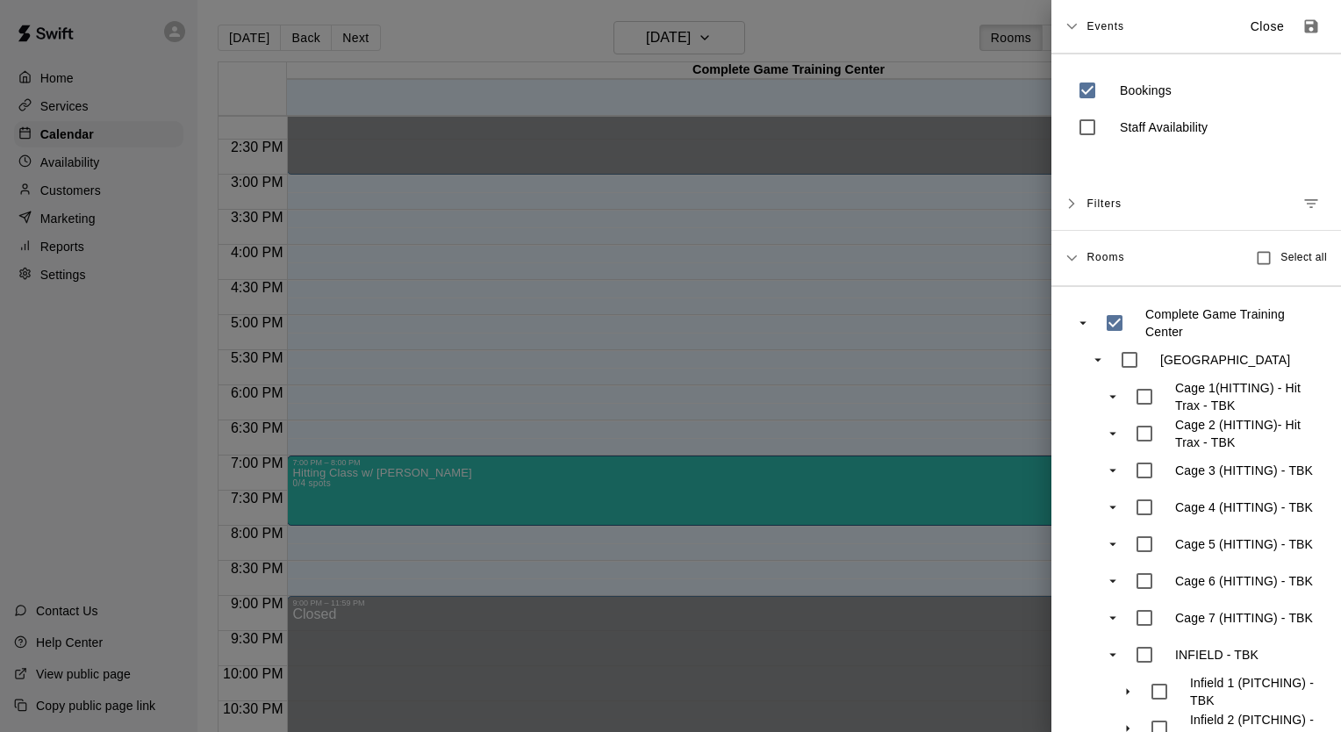
click at [759, 211] on div "Filters" at bounding box center [1197, 204] width 290 height 54
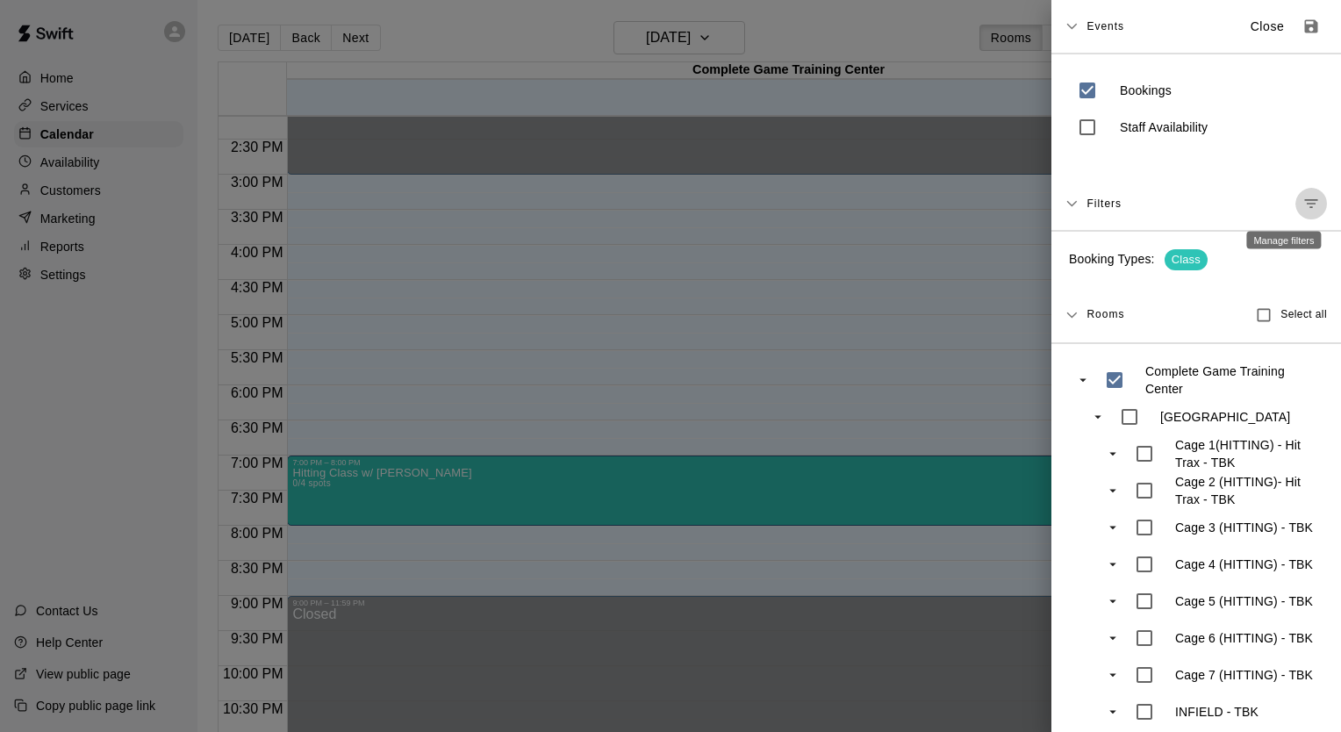
click at [759, 209] on icon "Manage filters" at bounding box center [1312, 204] width 18 height 18
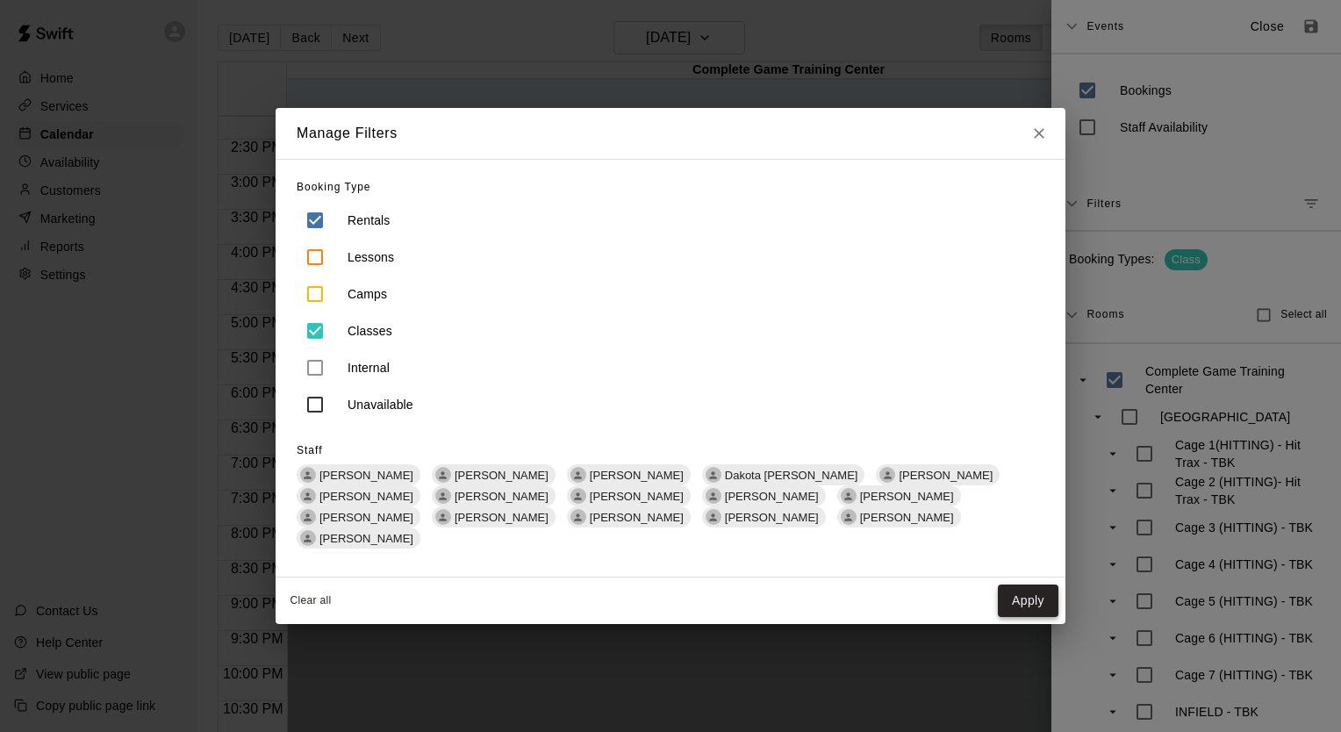
click at [759, 596] on button "Apply" at bounding box center [1028, 601] width 61 height 32
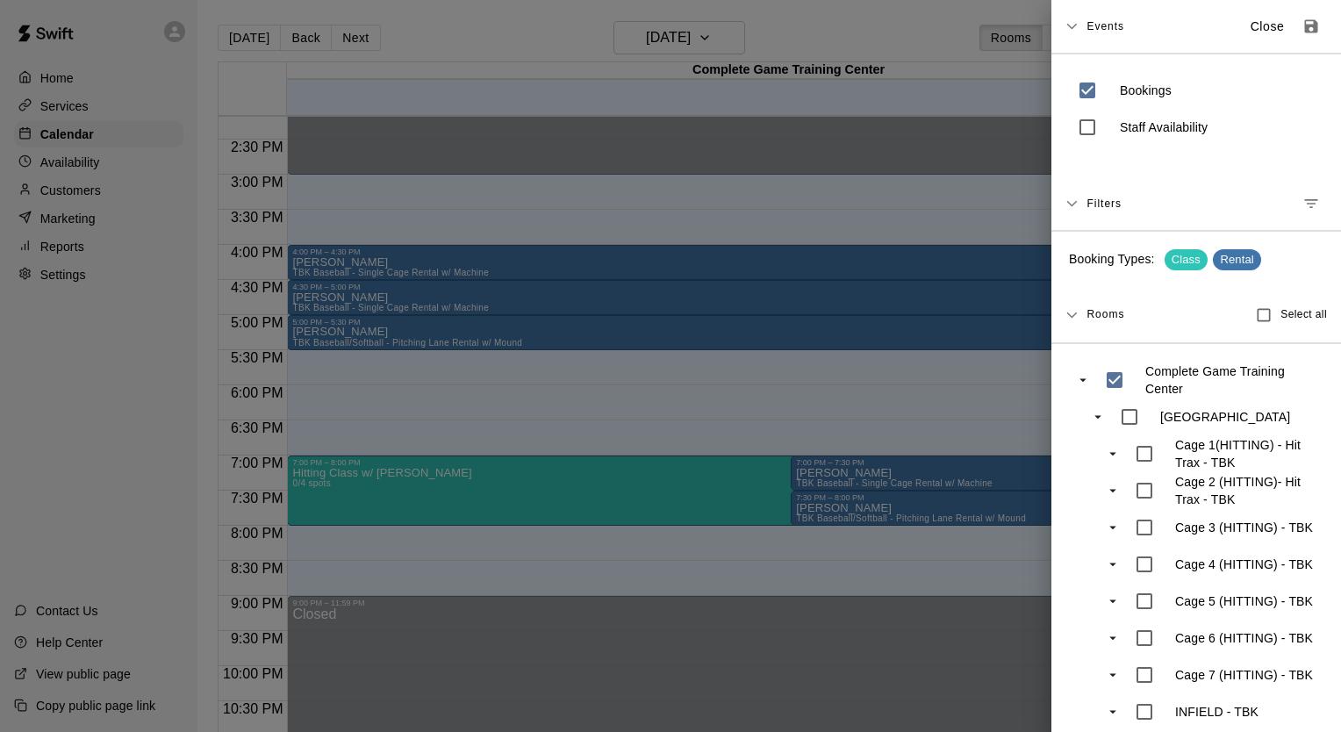
click at [759, 409] on div at bounding box center [670, 366] width 1341 height 732
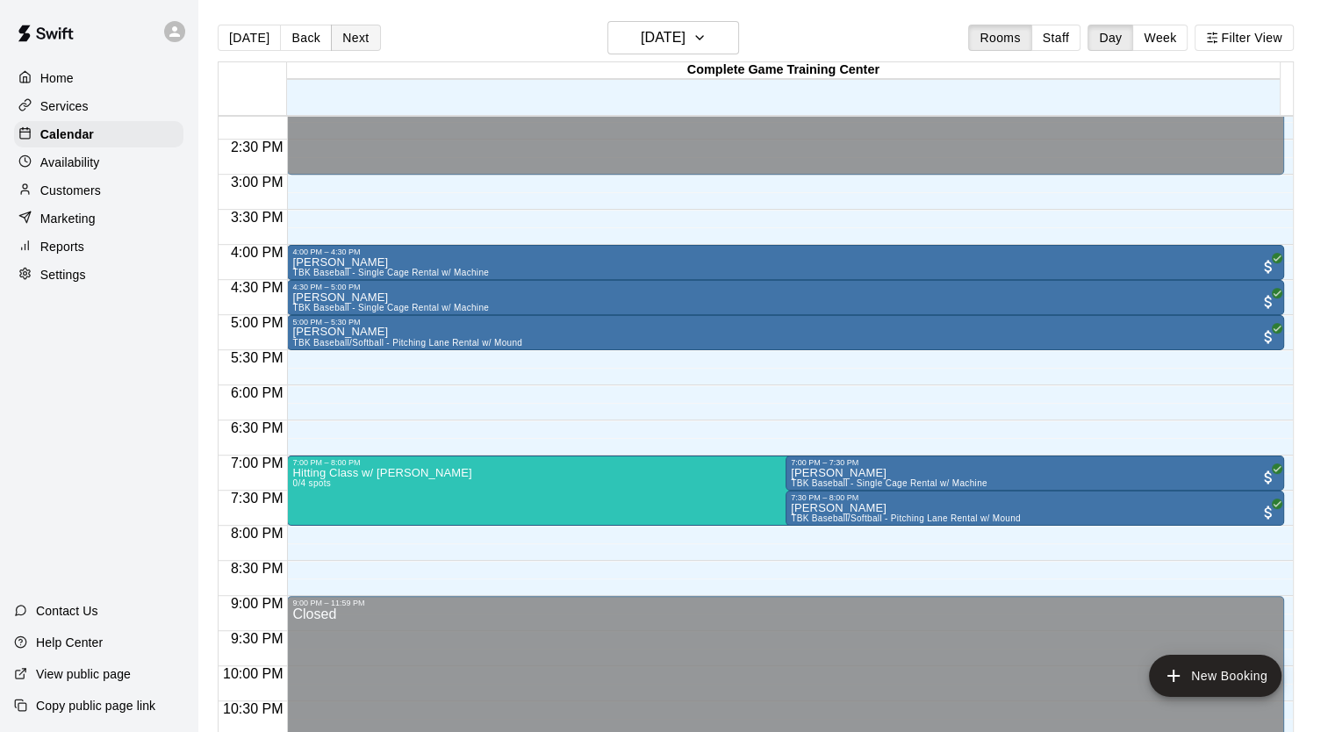
click at [364, 40] on button "Next" at bounding box center [355, 38] width 49 height 26
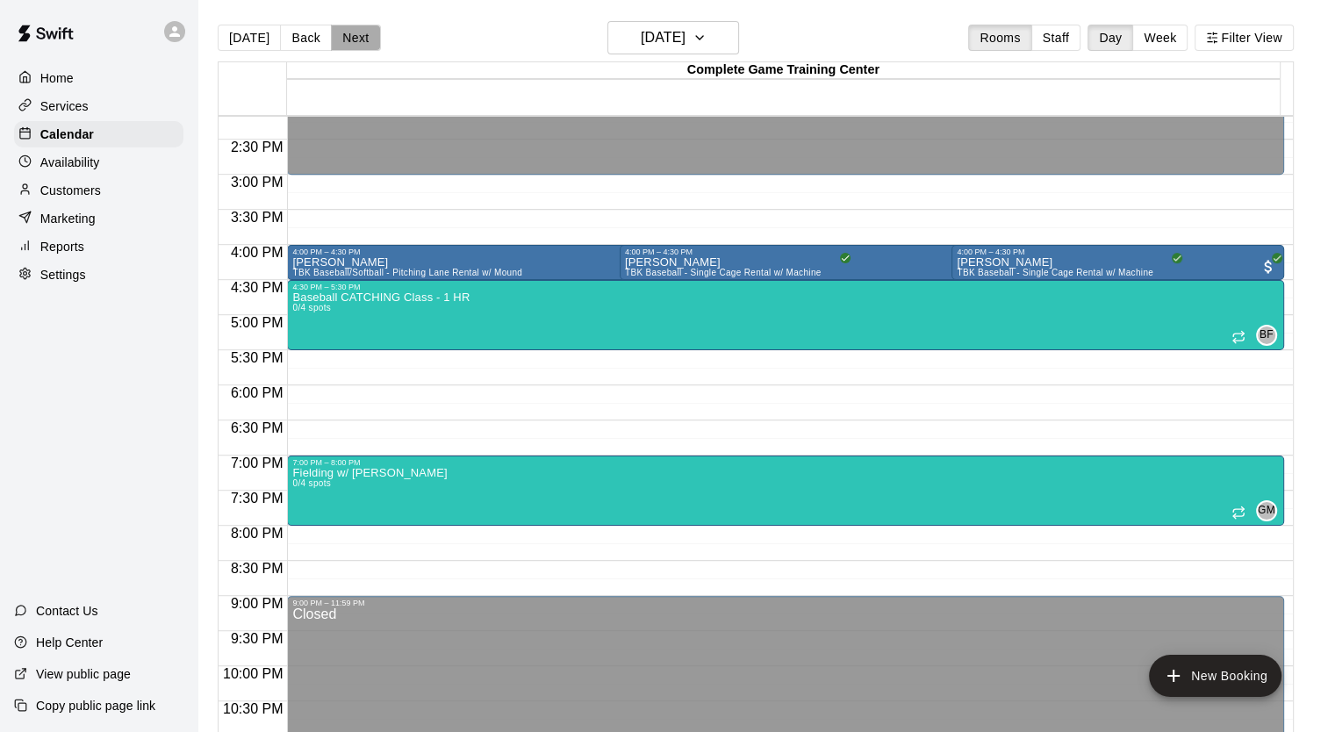
click at [364, 40] on button "Next" at bounding box center [355, 38] width 49 height 26
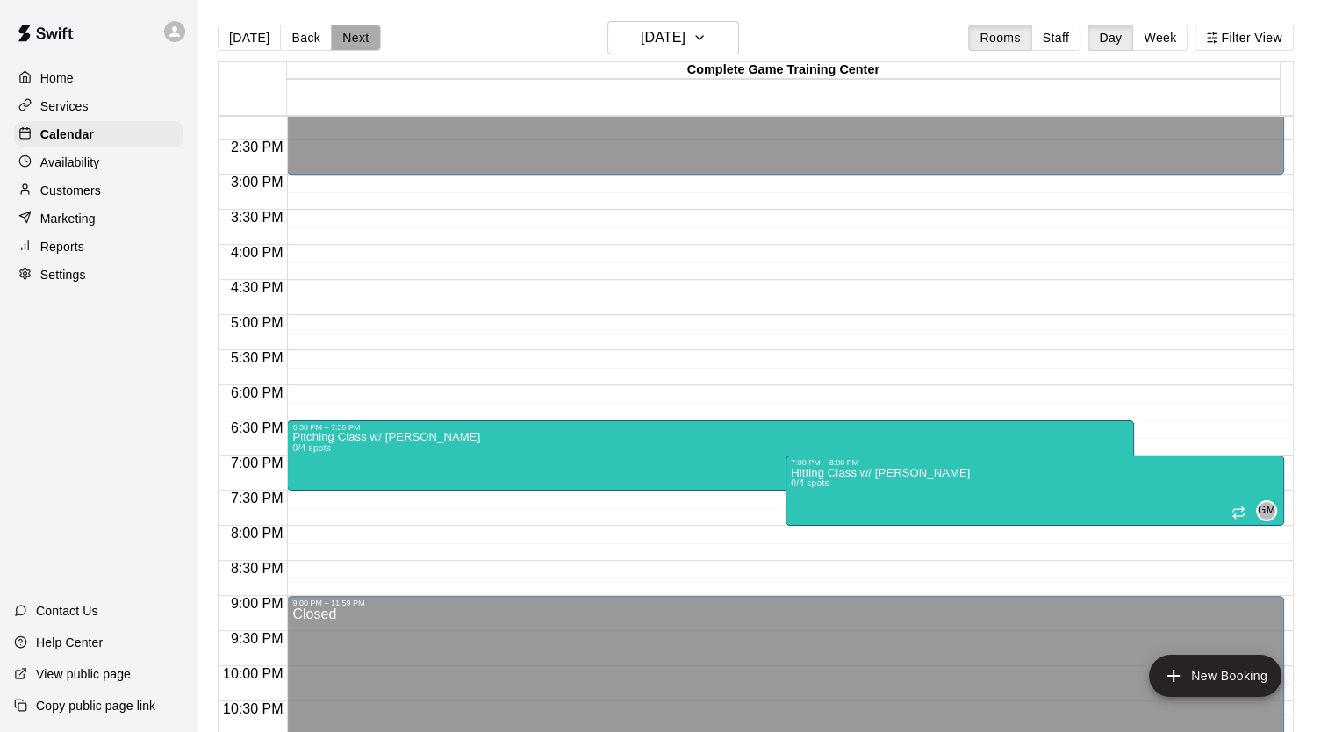
click at [364, 40] on button "Next" at bounding box center [355, 38] width 49 height 26
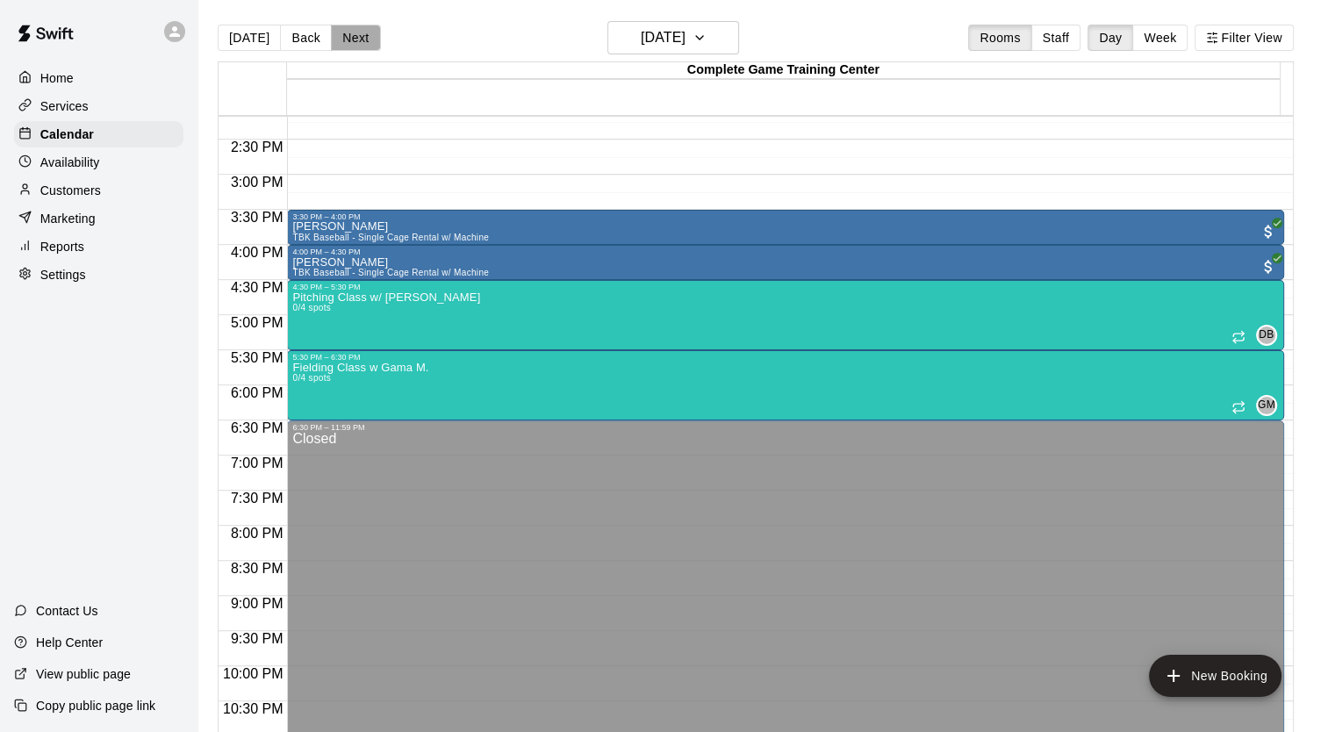
click at [364, 40] on button "Next" at bounding box center [355, 38] width 49 height 26
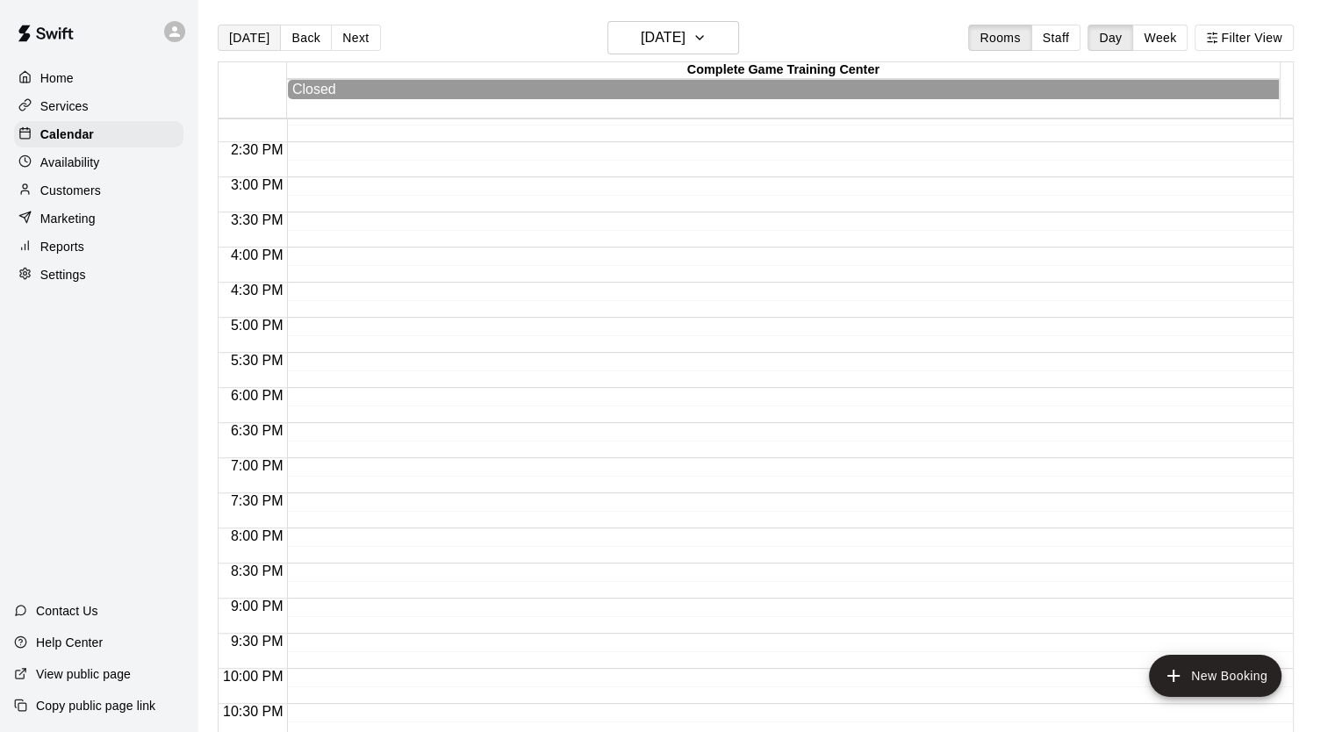
click at [253, 40] on button "[DATE]" at bounding box center [249, 38] width 63 height 26
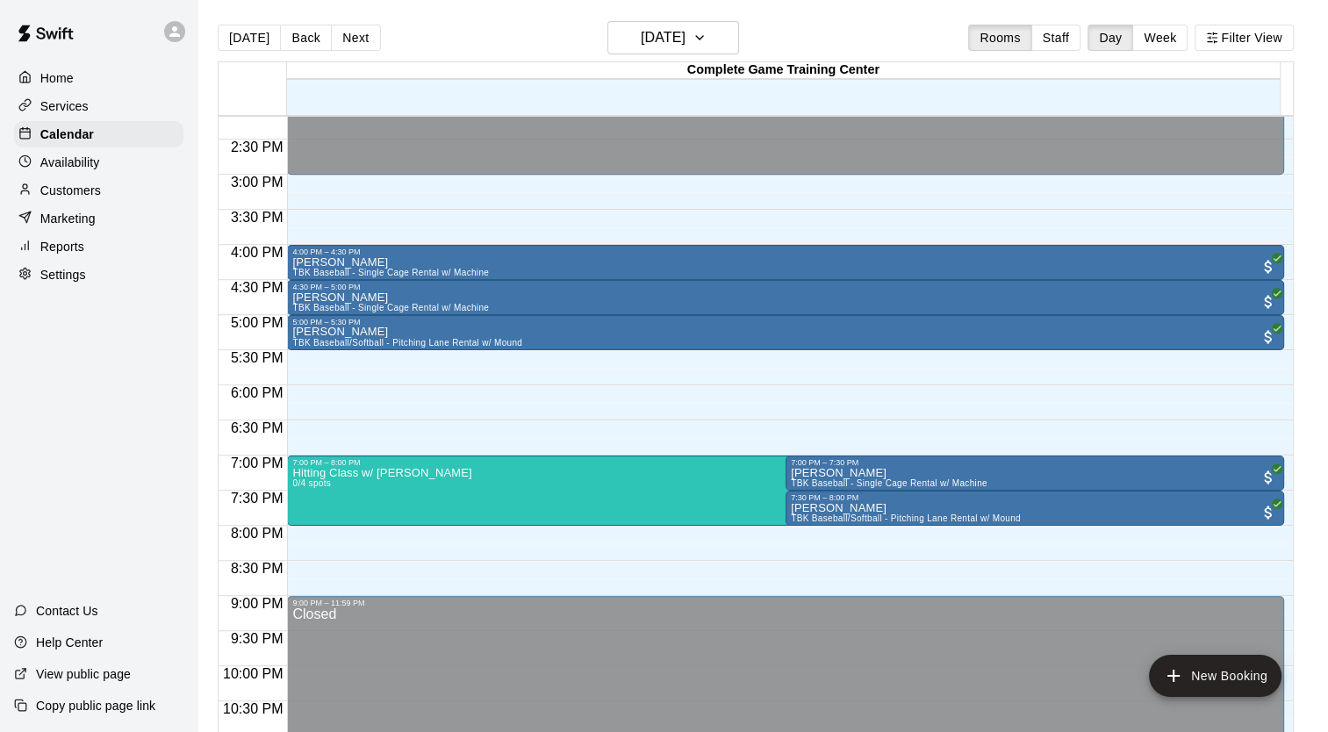
scroll to position [28, 0]
